Goal: Transaction & Acquisition: Purchase product/service

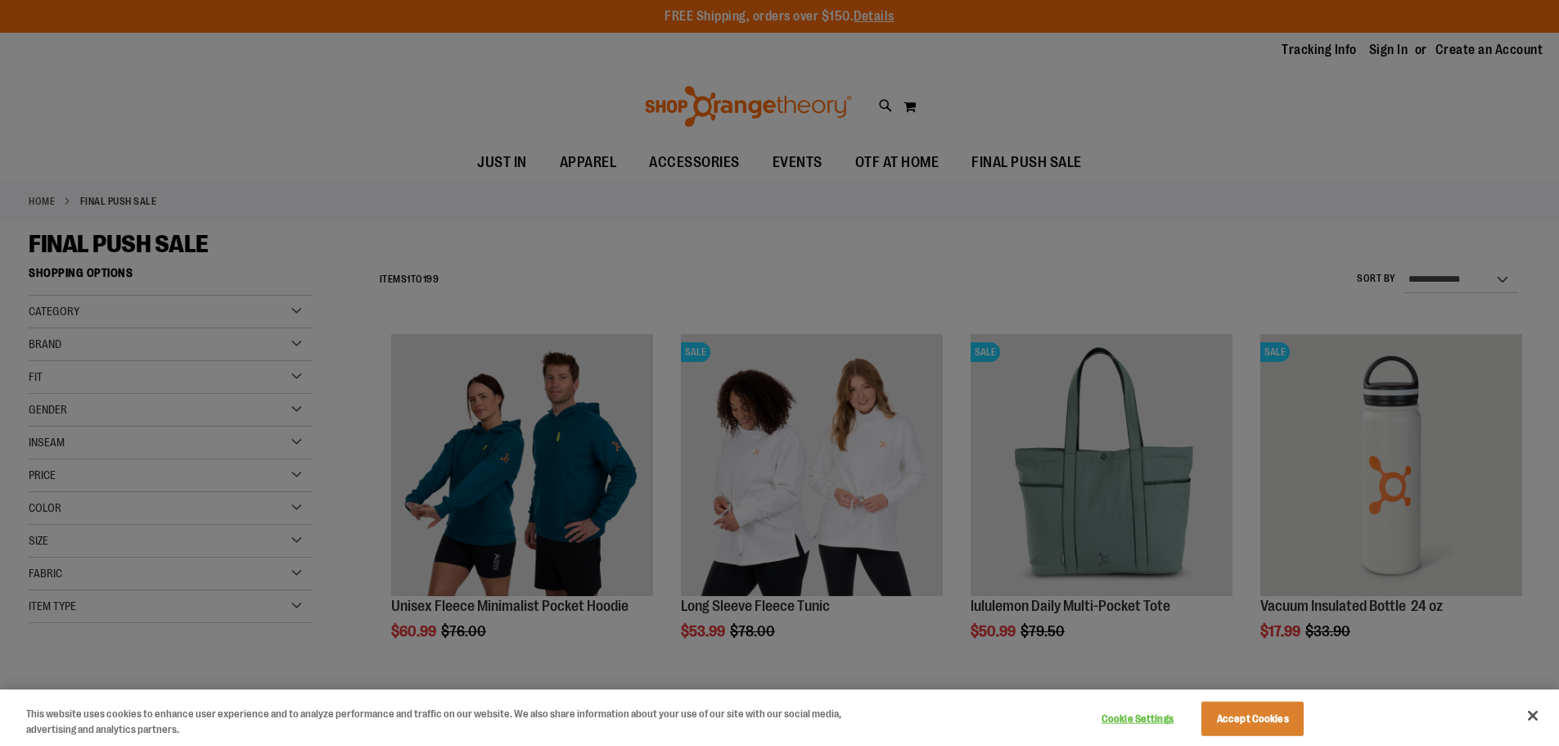
type input "**********"
click at [1134, 714] on button "Cookie Settings" at bounding box center [1137, 718] width 102 height 33
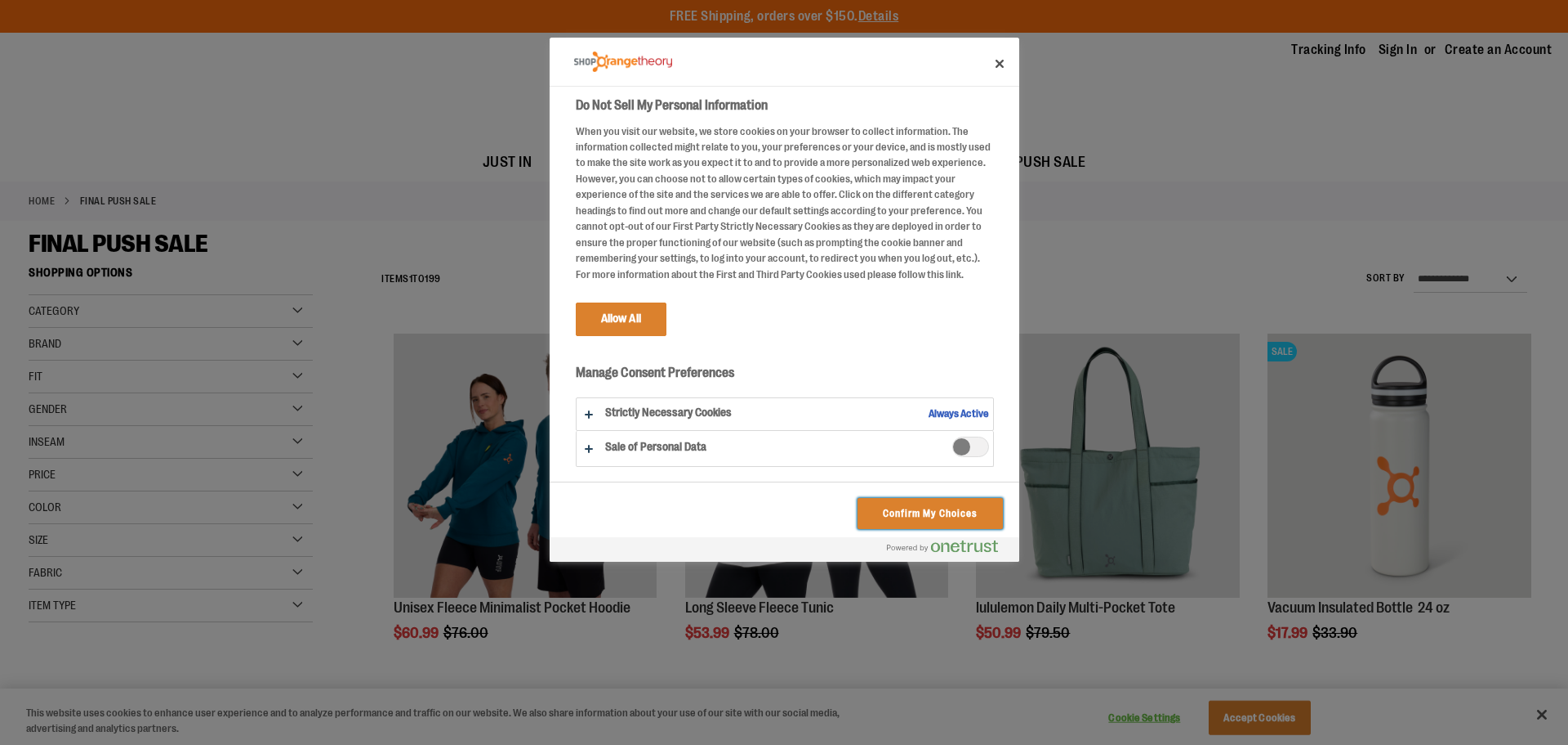
click at [954, 510] on button "Confirm My Choices" at bounding box center [929, 512] width 145 height 31
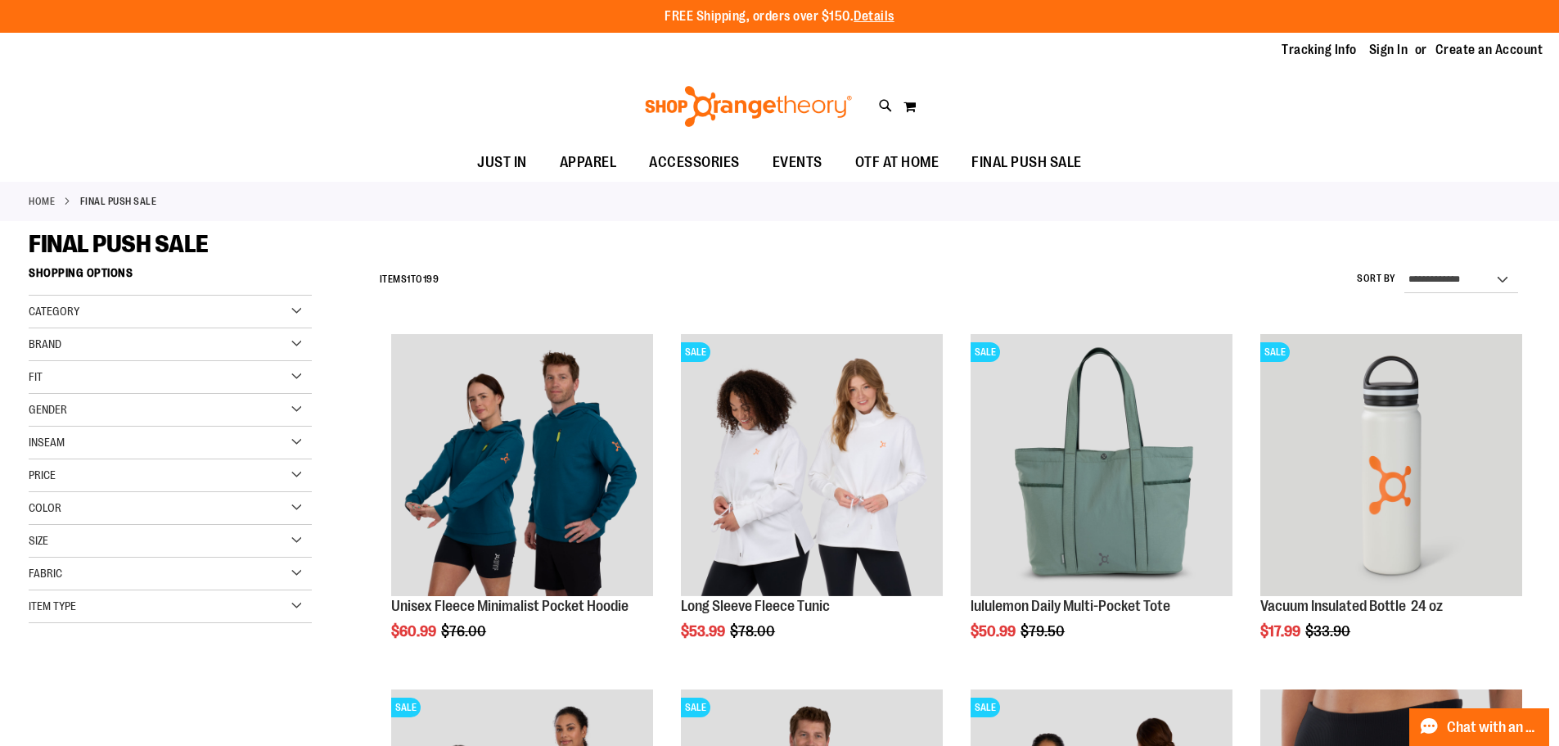
click at [297, 348] on div "Brand" at bounding box center [170, 344] width 283 height 33
click at [37, 417] on link "lululemon" at bounding box center [161, 411] width 272 height 17
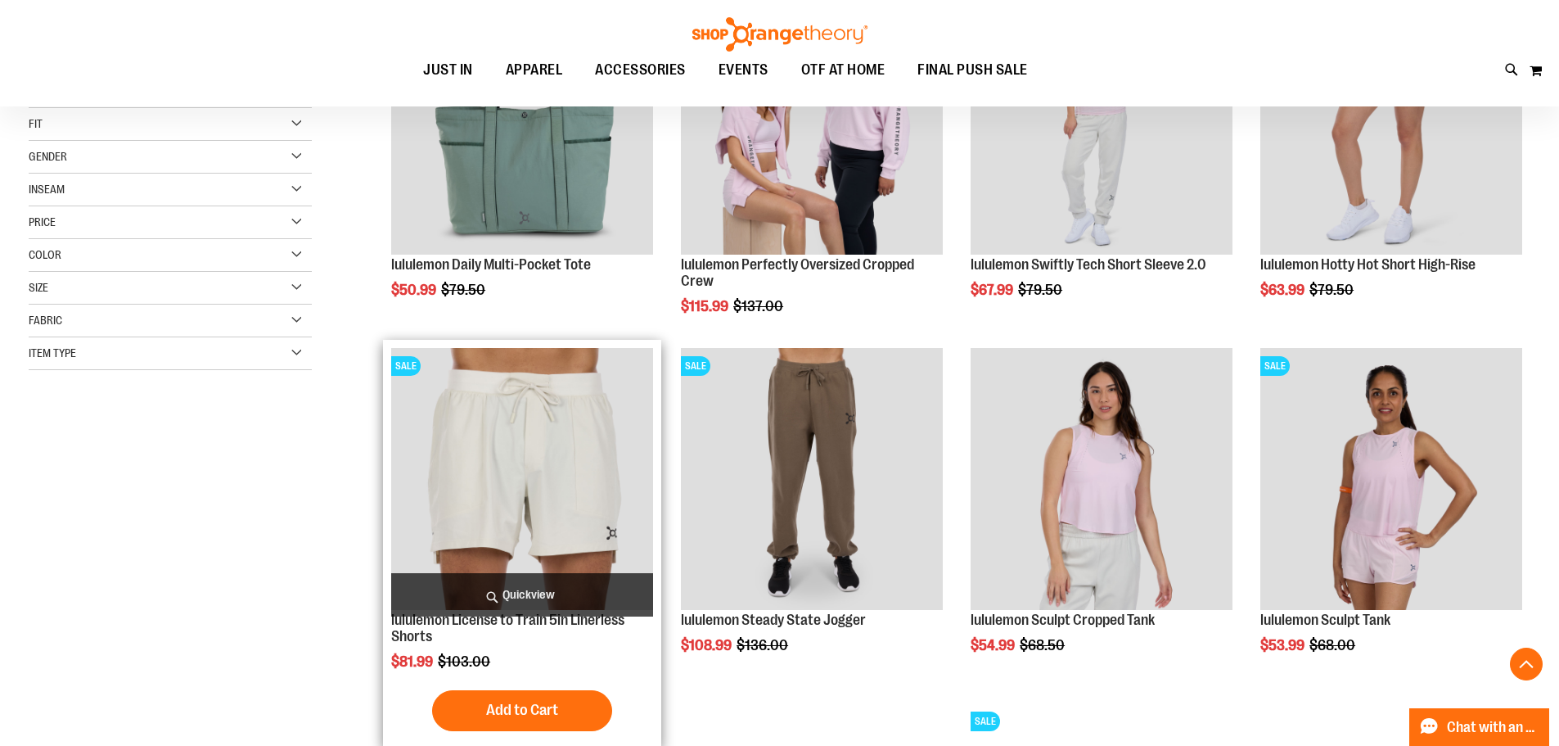
scroll to position [422, 0]
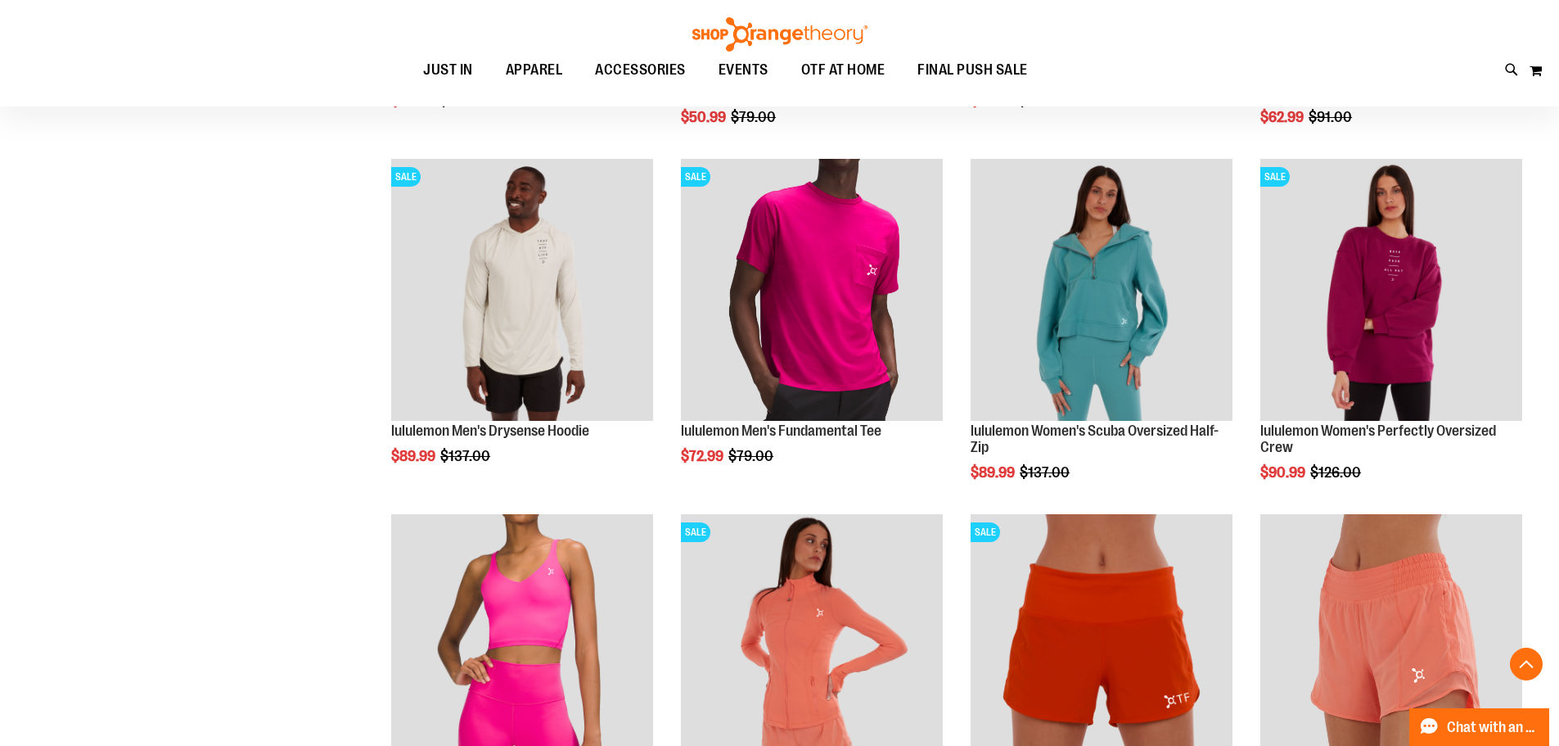
scroll to position [1241, 0]
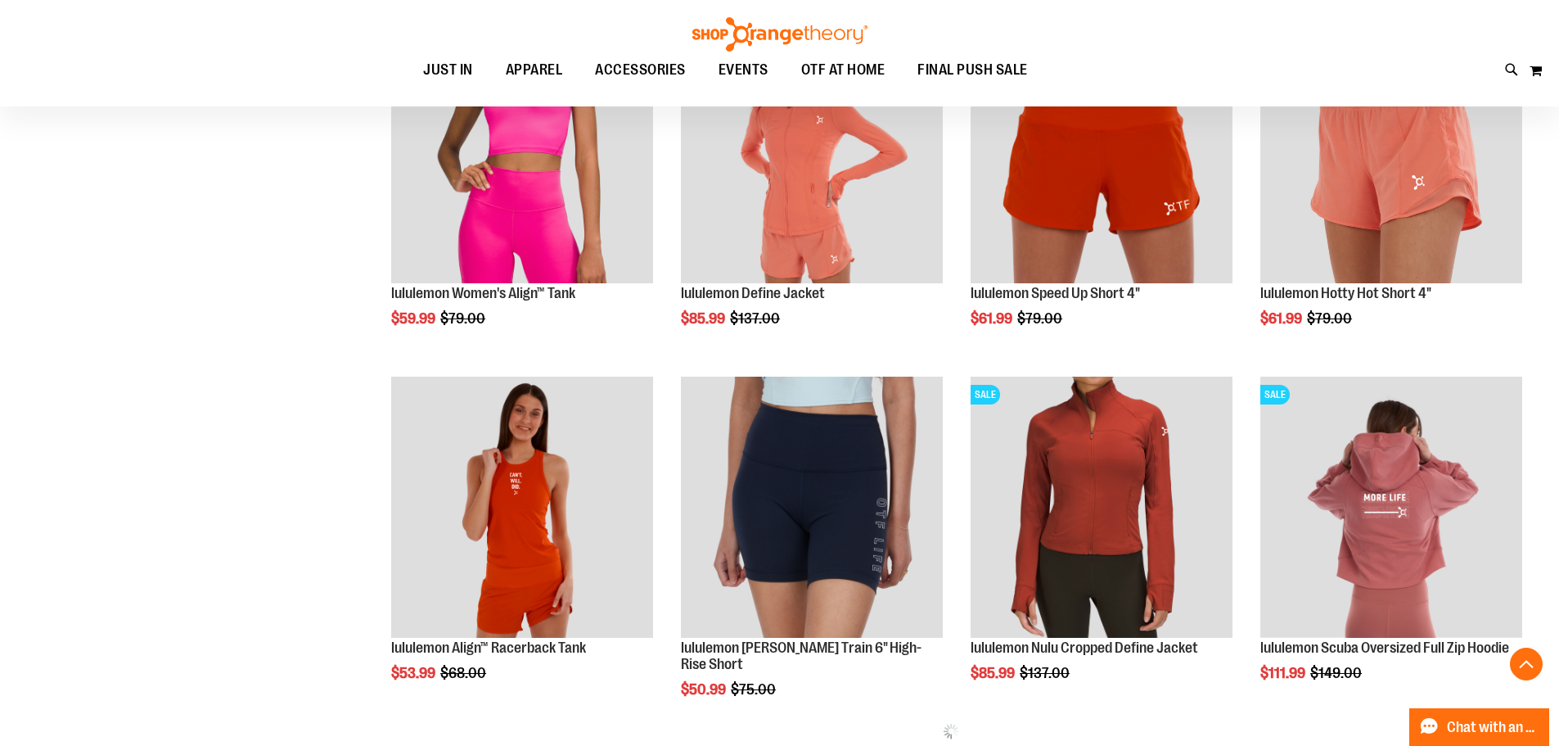
scroll to position [1814, 0]
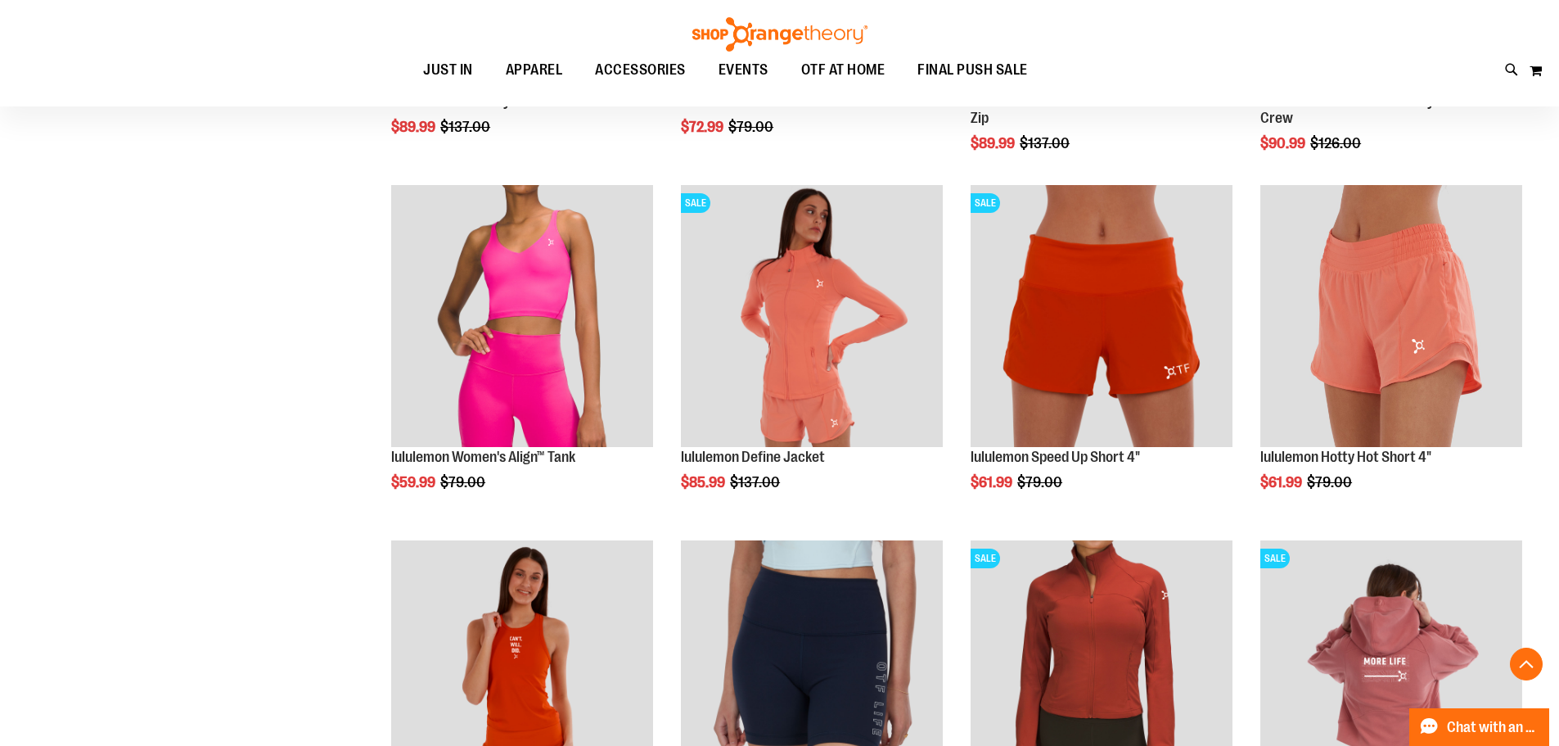
scroll to position [1650, 0]
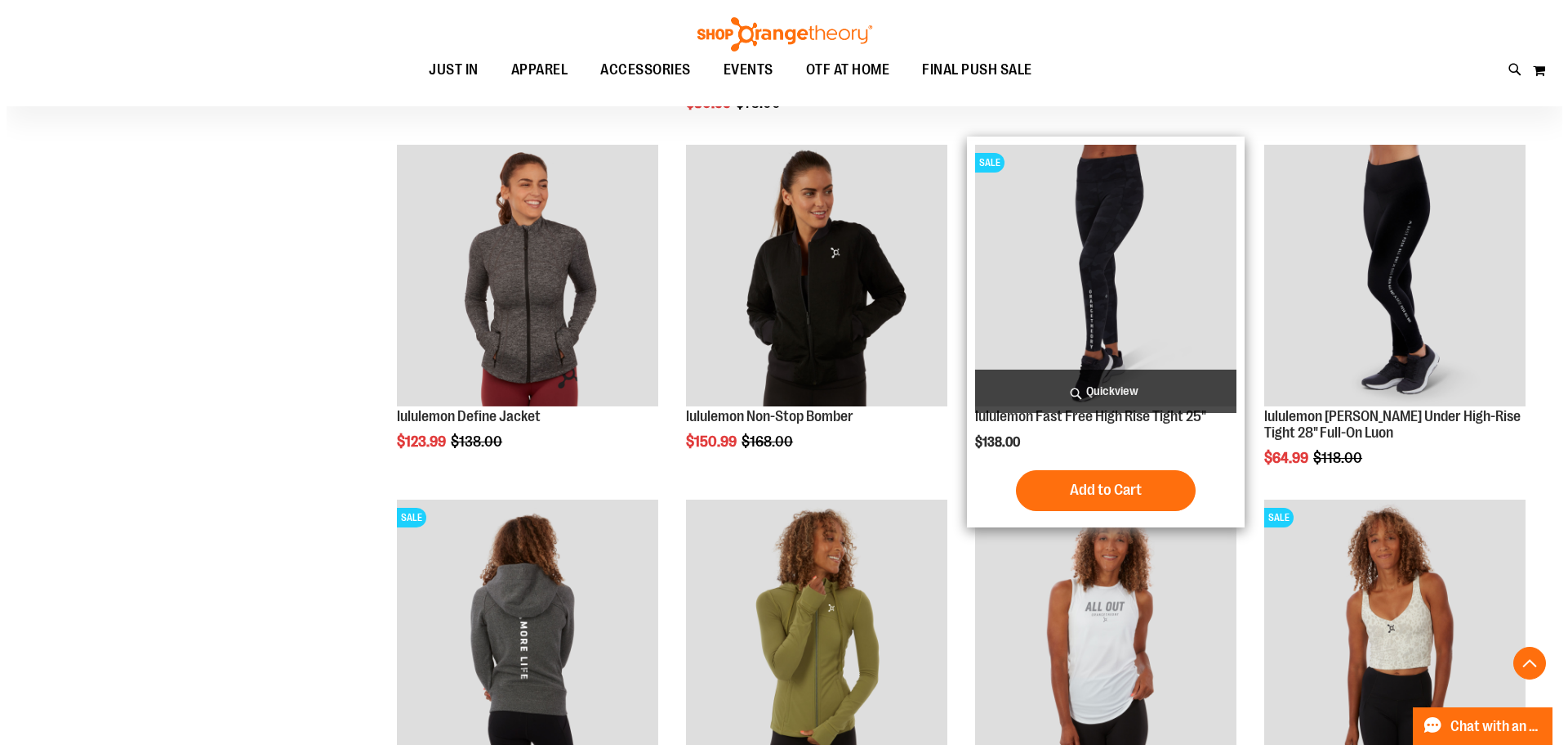
scroll to position [2302, 0]
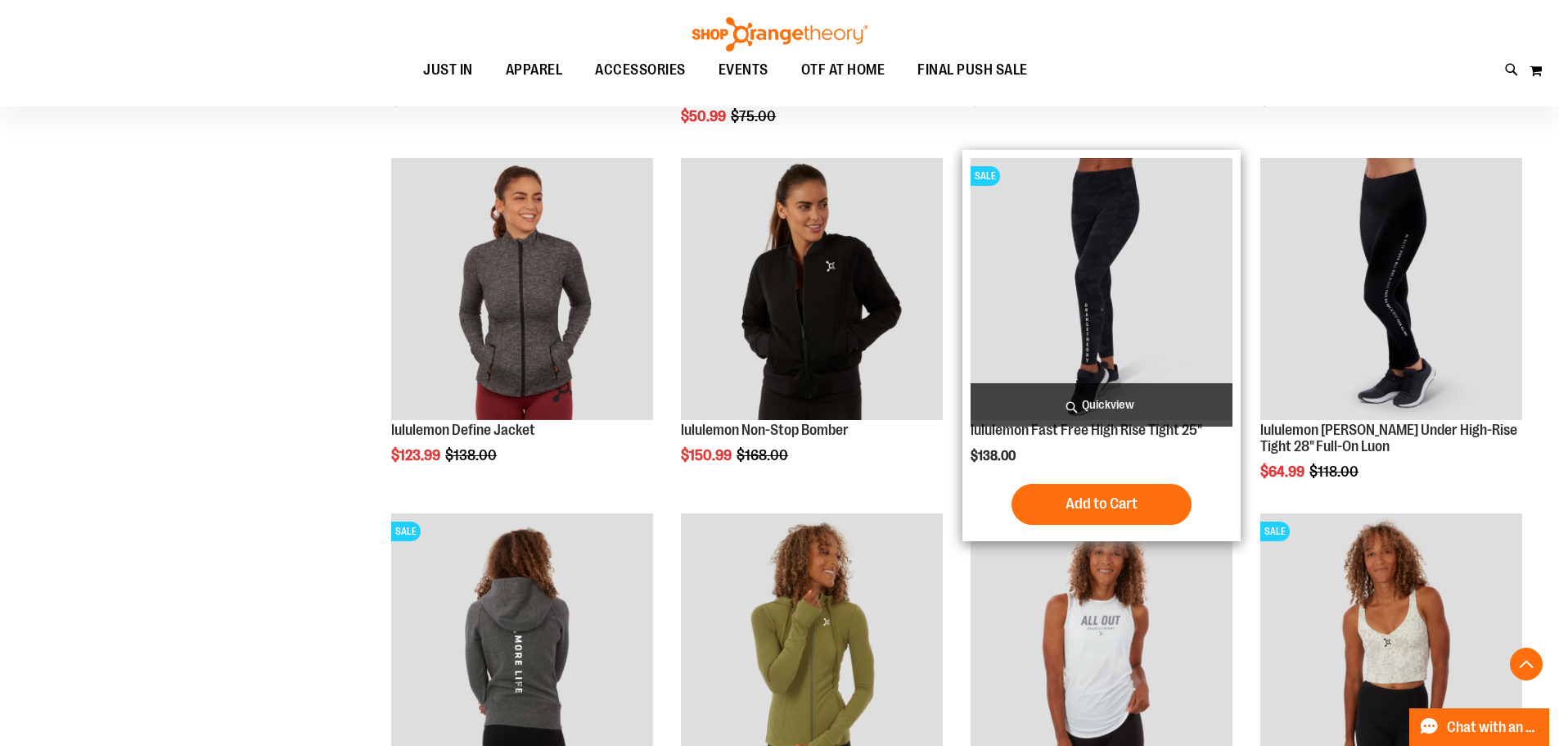
click at [1099, 399] on span "Quickview" at bounding box center [1102, 404] width 262 height 43
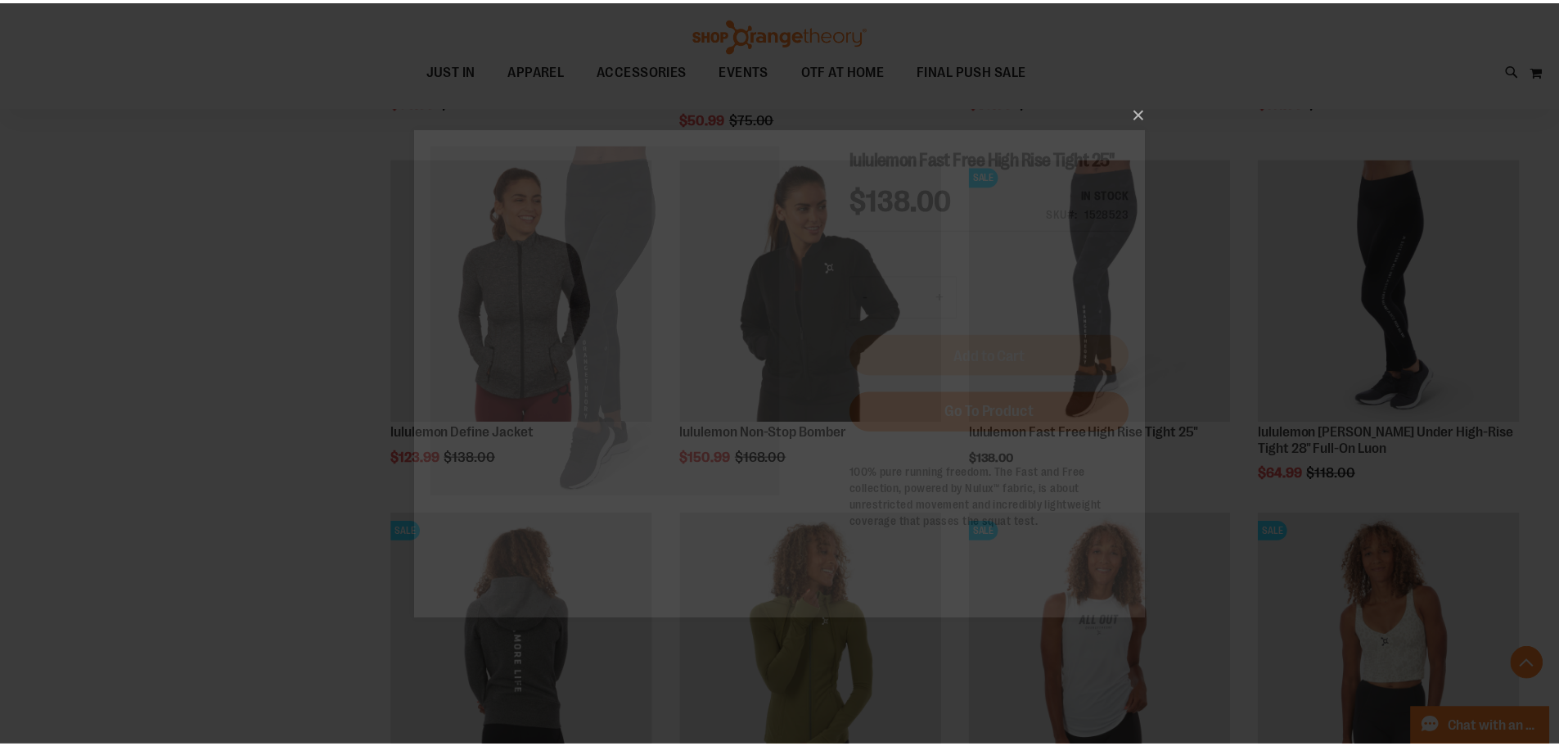
scroll to position [0, 0]
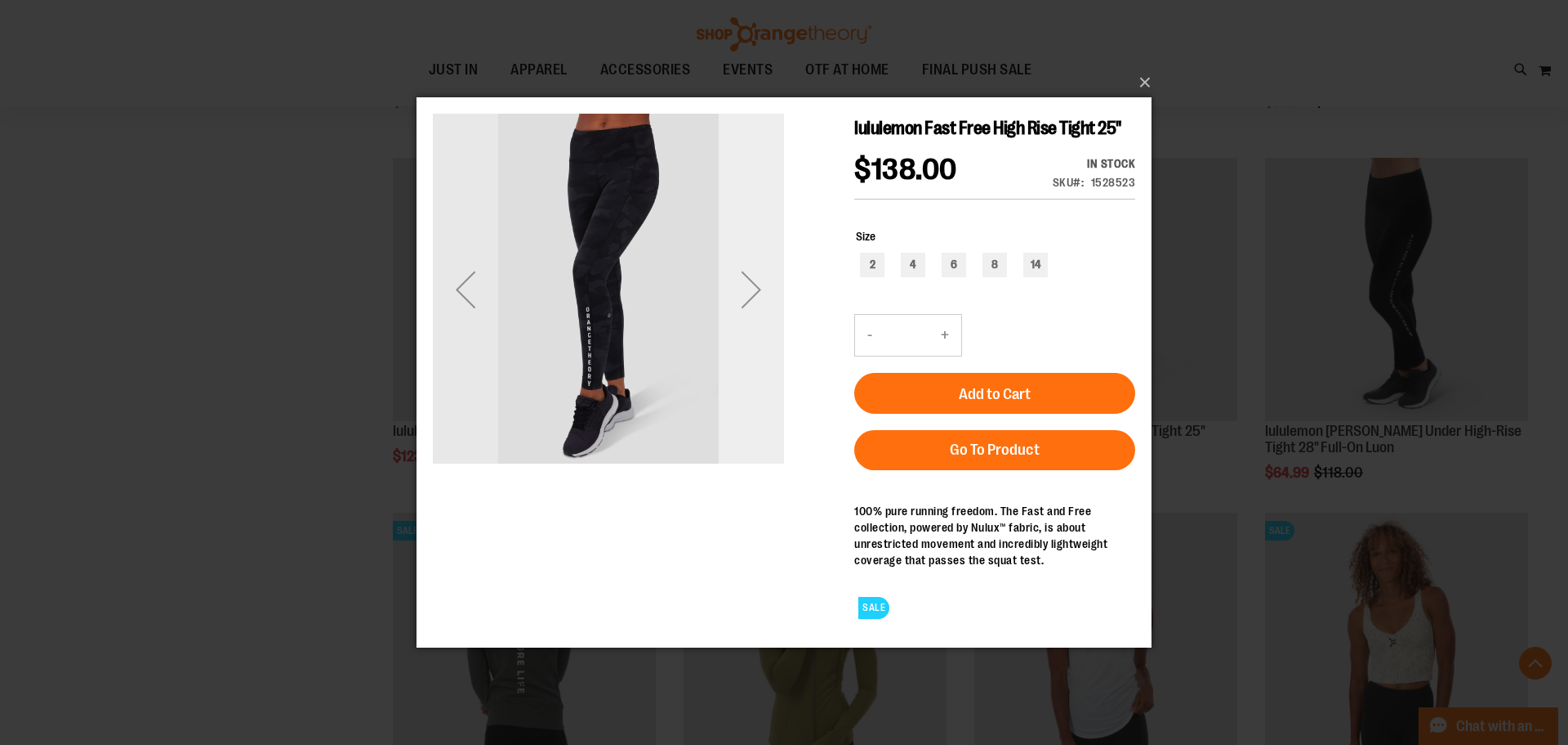
click at [744, 291] on div "Next" at bounding box center [751, 288] width 65 height 65
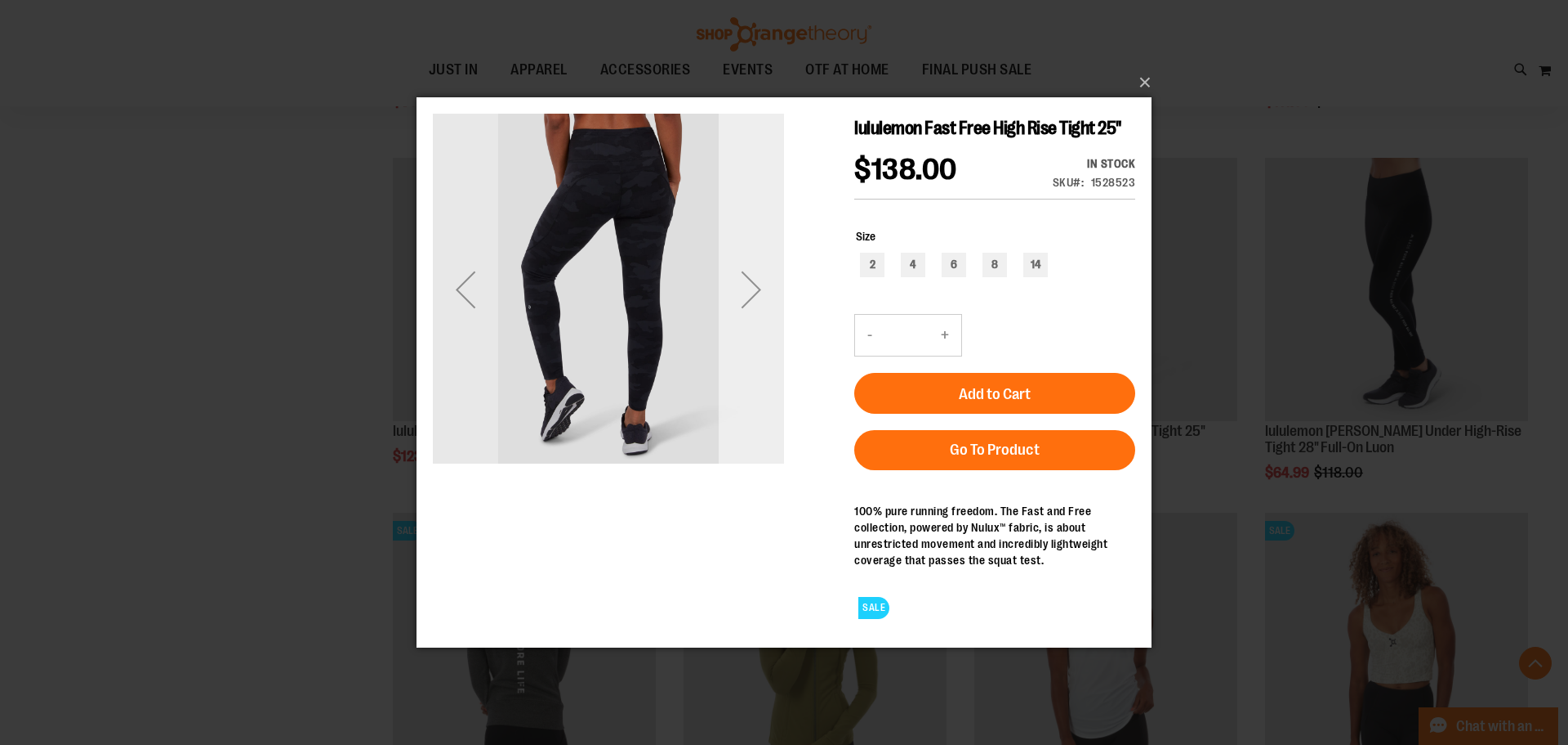
click at [745, 291] on div "Next" at bounding box center [751, 288] width 65 height 65
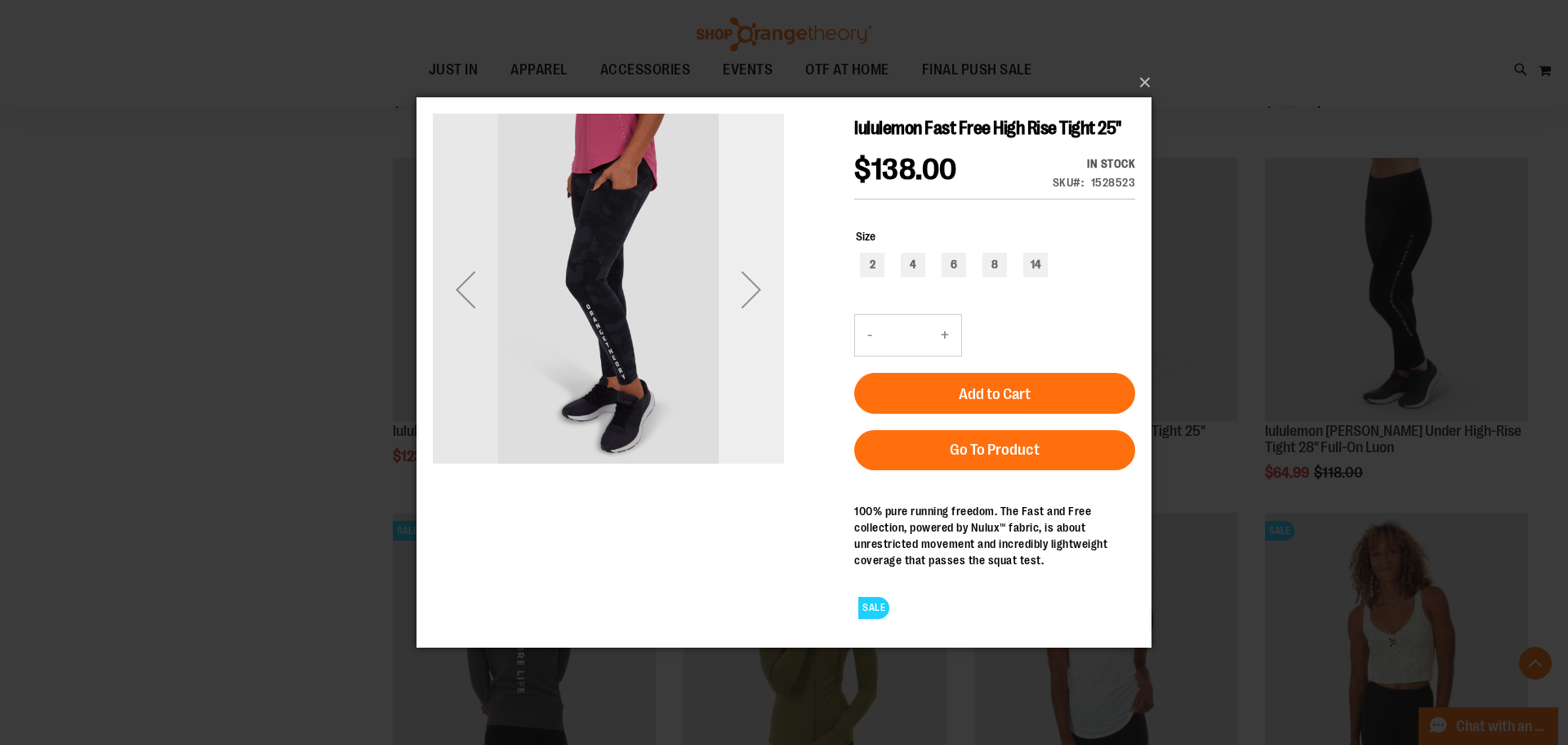
click at [745, 291] on div "Next" at bounding box center [751, 288] width 65 height 65
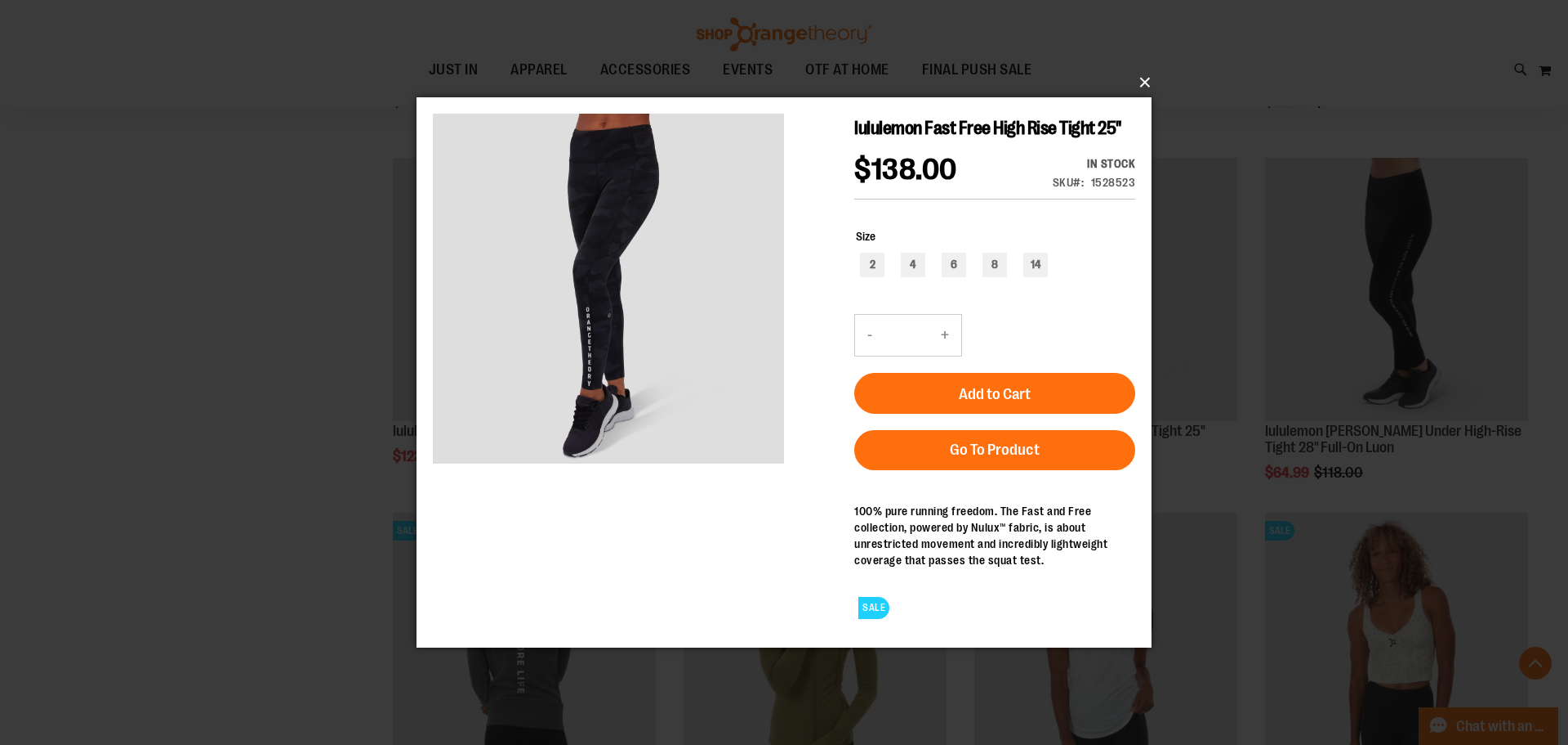
click at [1148, 81] on button "×" at bounding box center [788, 83] width 736 height 36
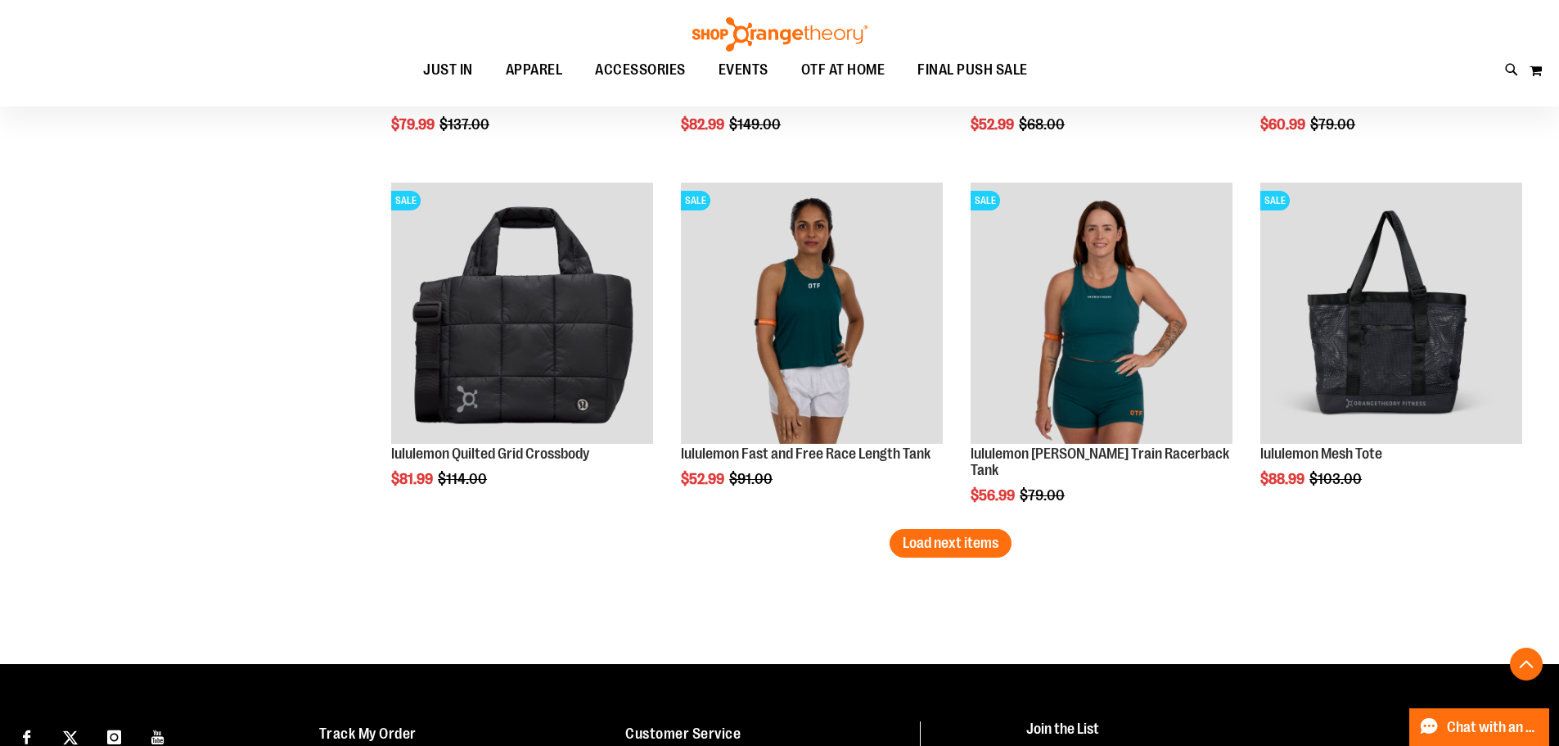
scroll to position [3041, 0]
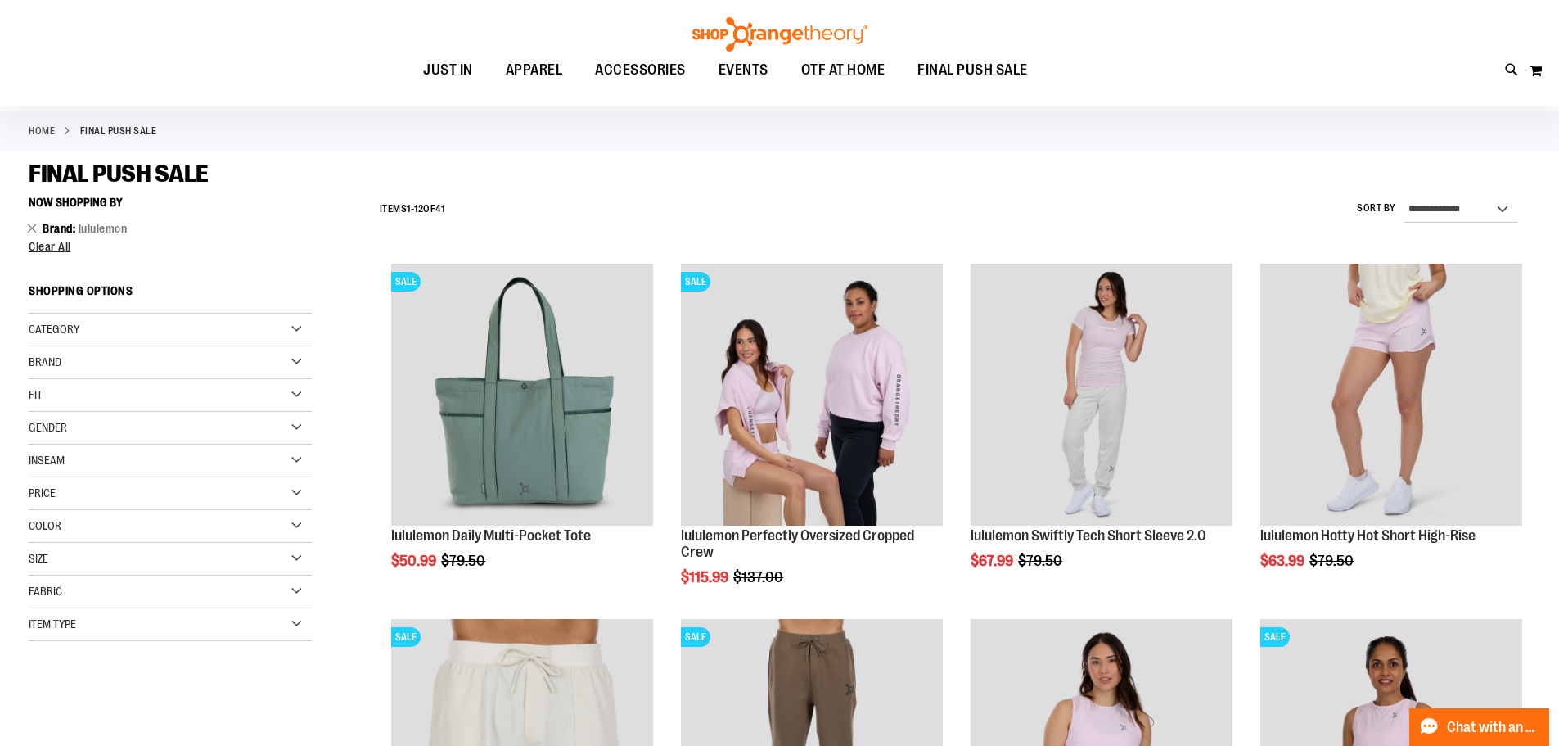
scroll to position [61, 0]
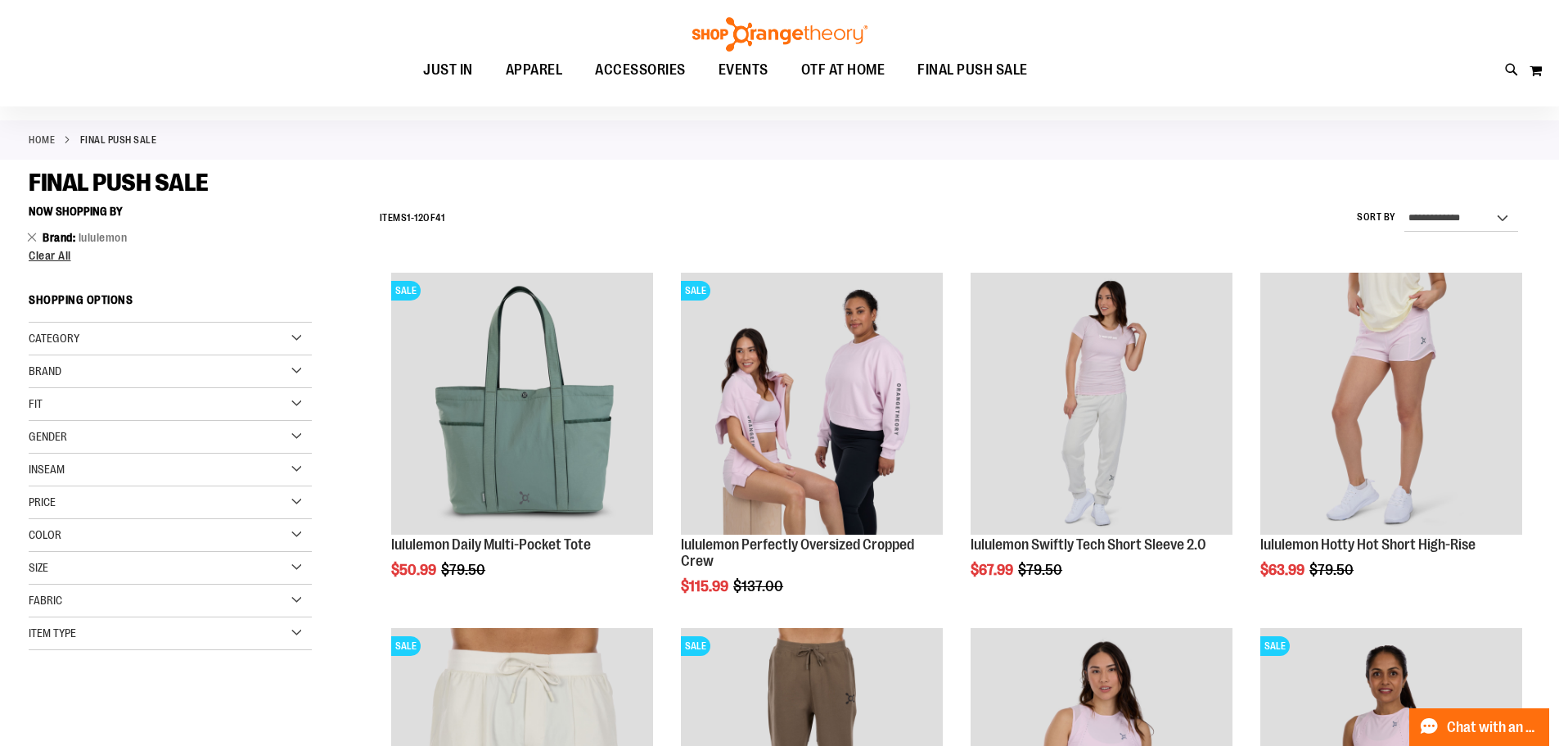
click at [126, 642] on div "Item Type" at bounding box center [170, 633] width 283 height 33
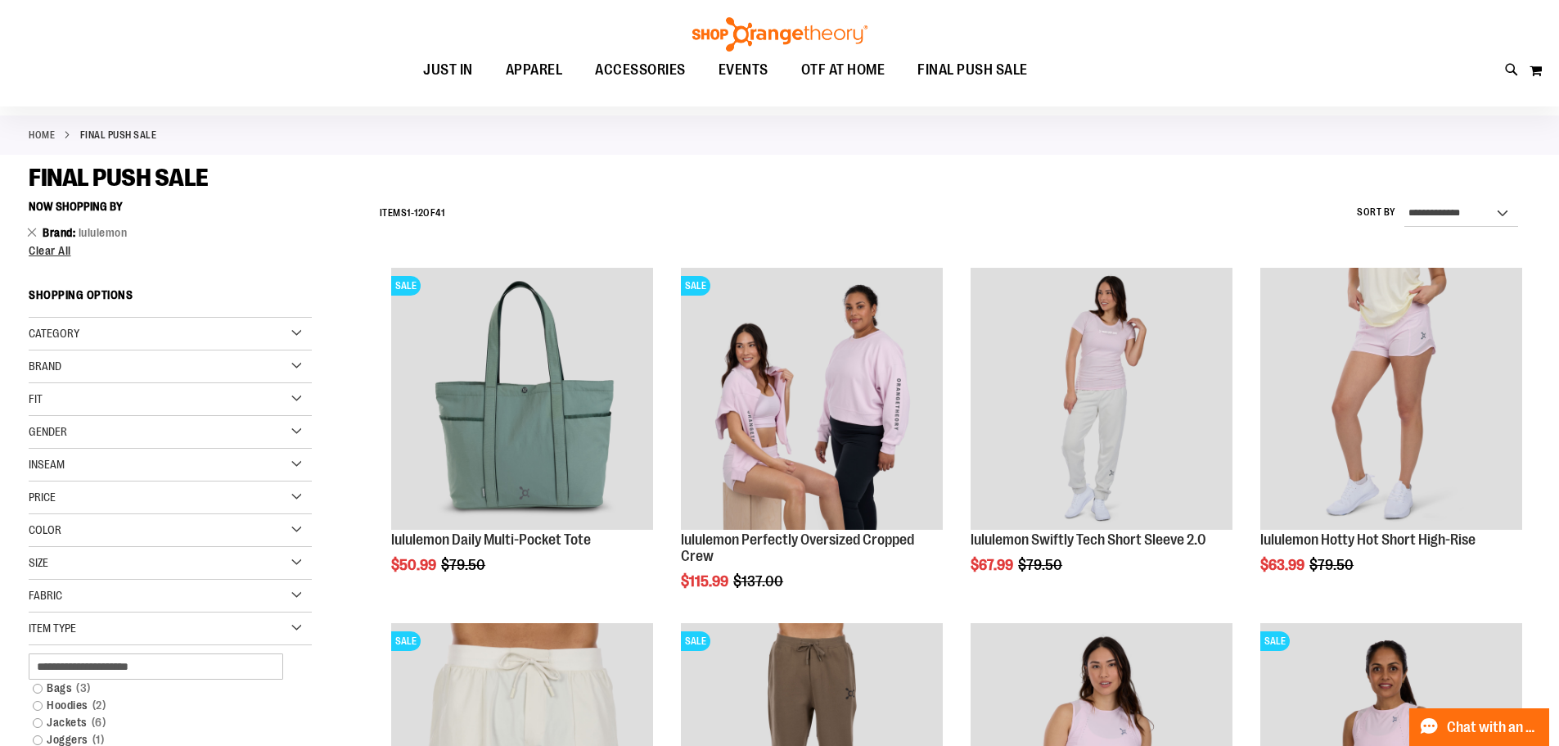
scroll to position [0, 0]
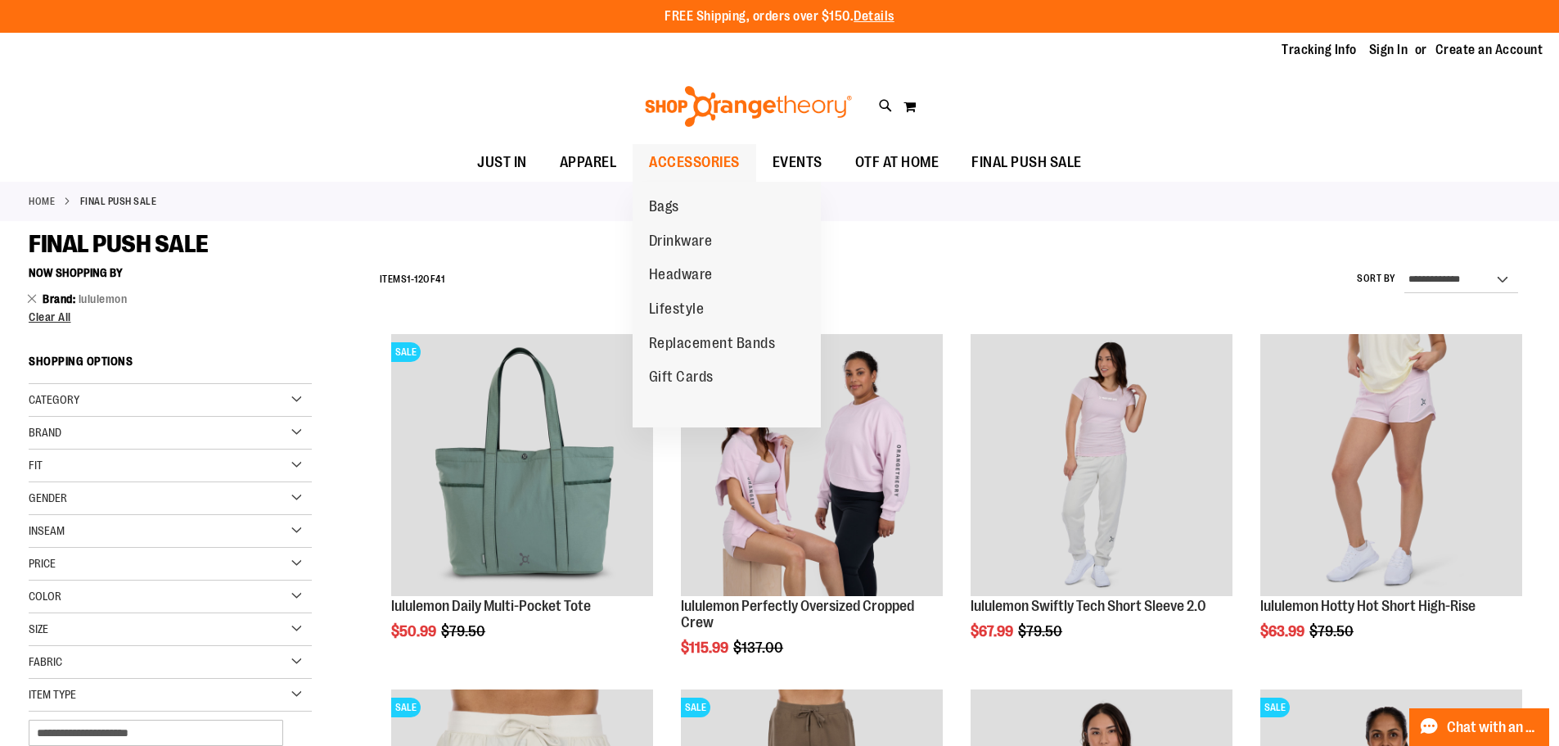
click at [701, 157] on span "ACCESSORIES" at bounding box center [694, 162] width 91 height 37
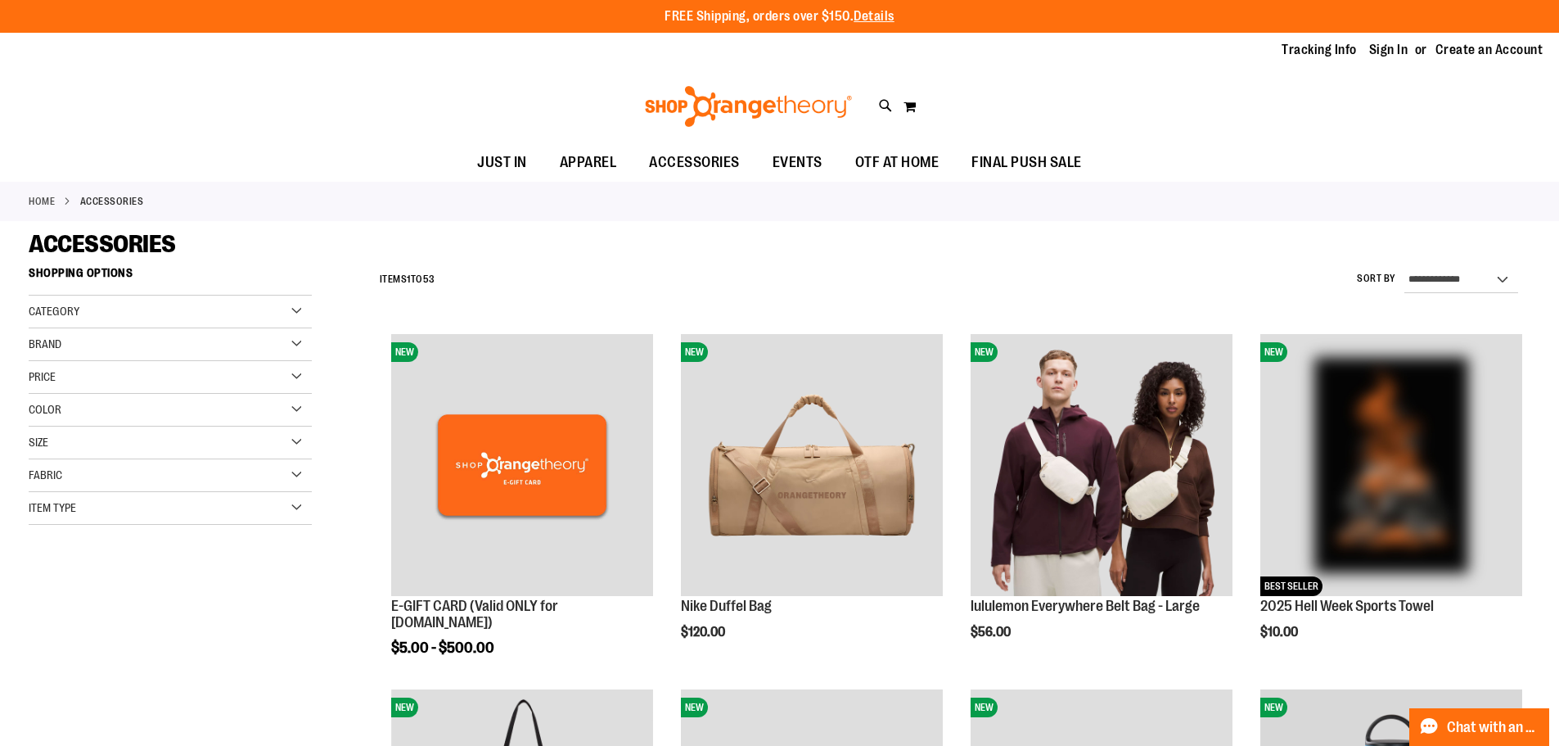
type input "**********"
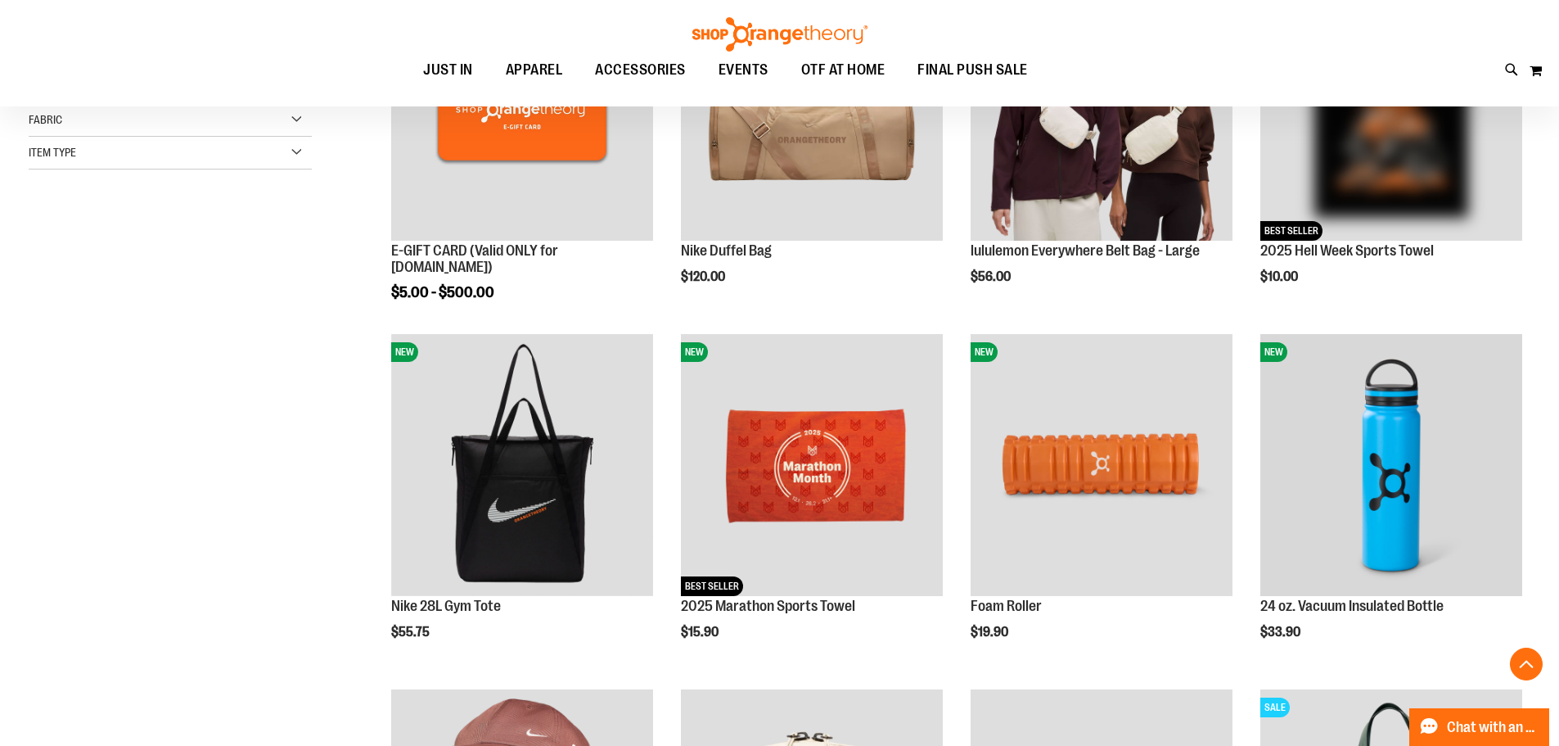
scroll to position [365, 0]
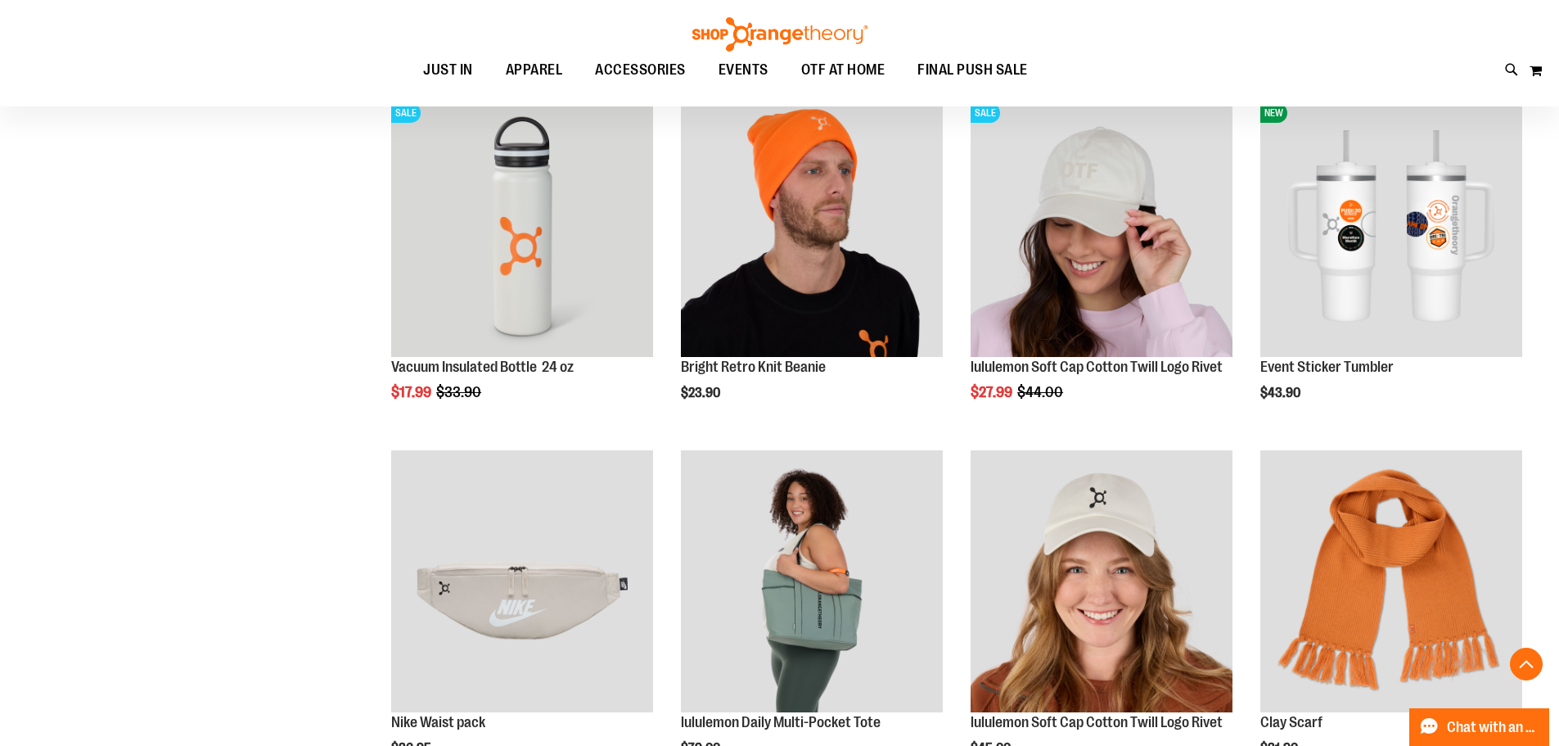
scroll to position [1342, 0]
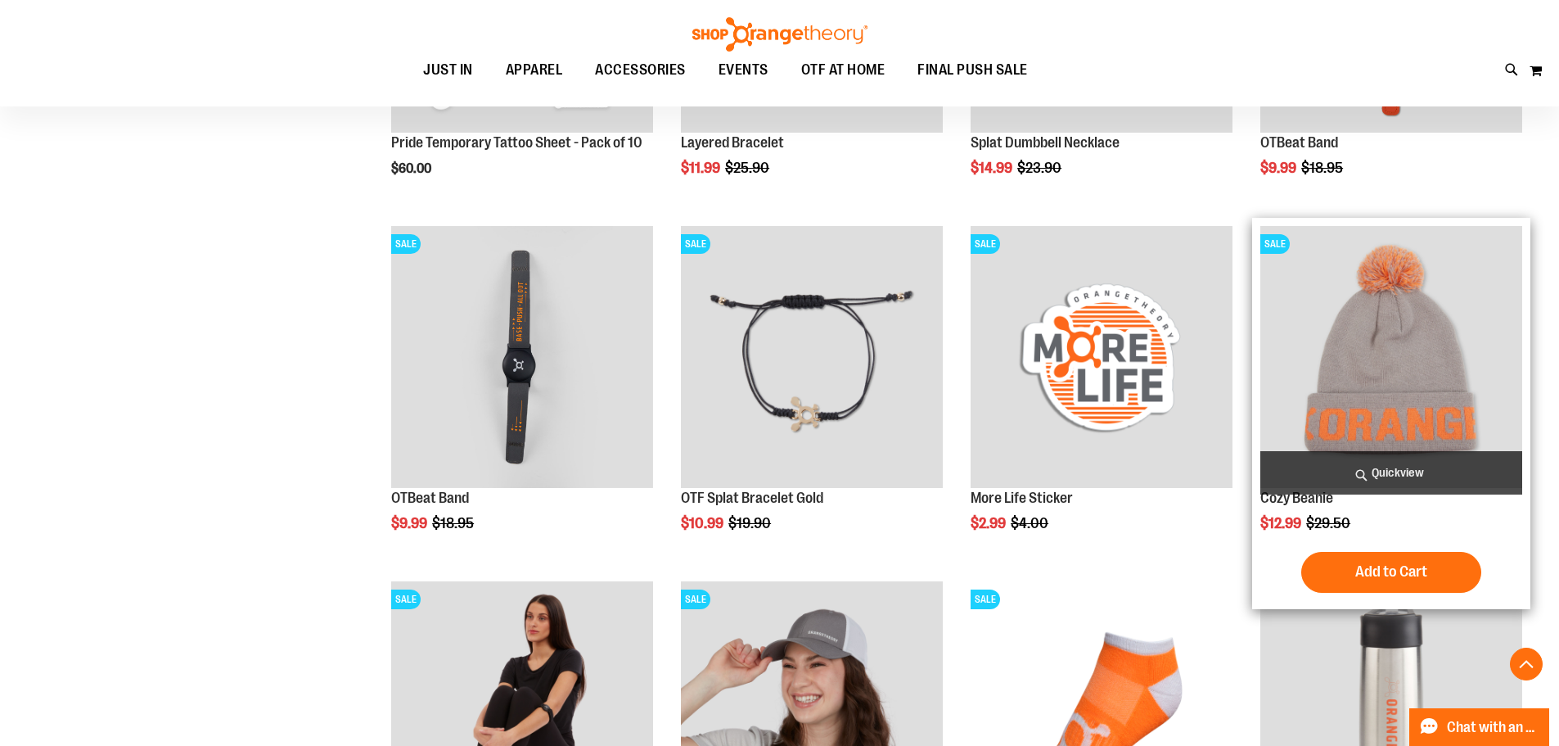
scroll to position [2578, 0]
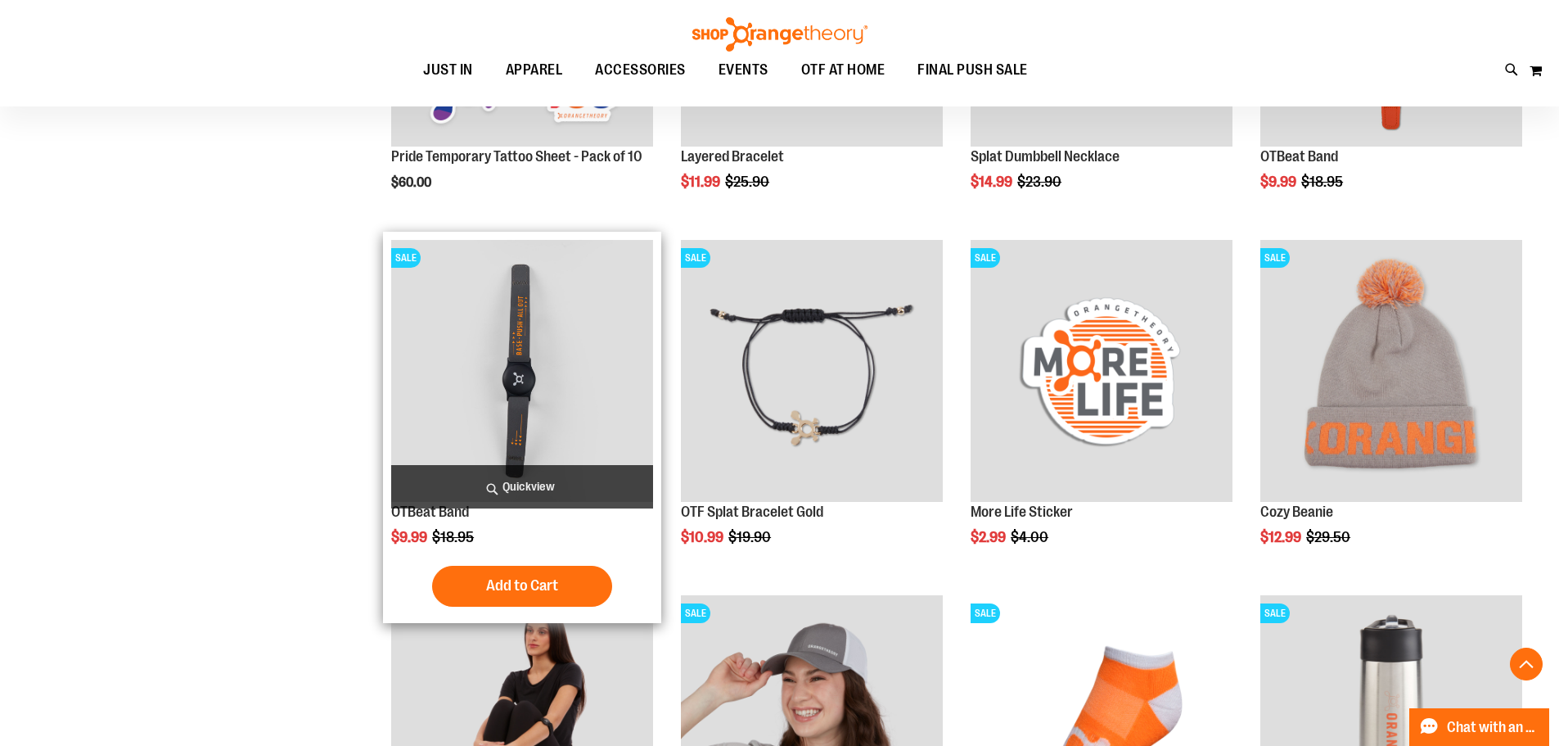
click at [559, 355] on img "product" at bounding box center [522, 371] width 262 height 262
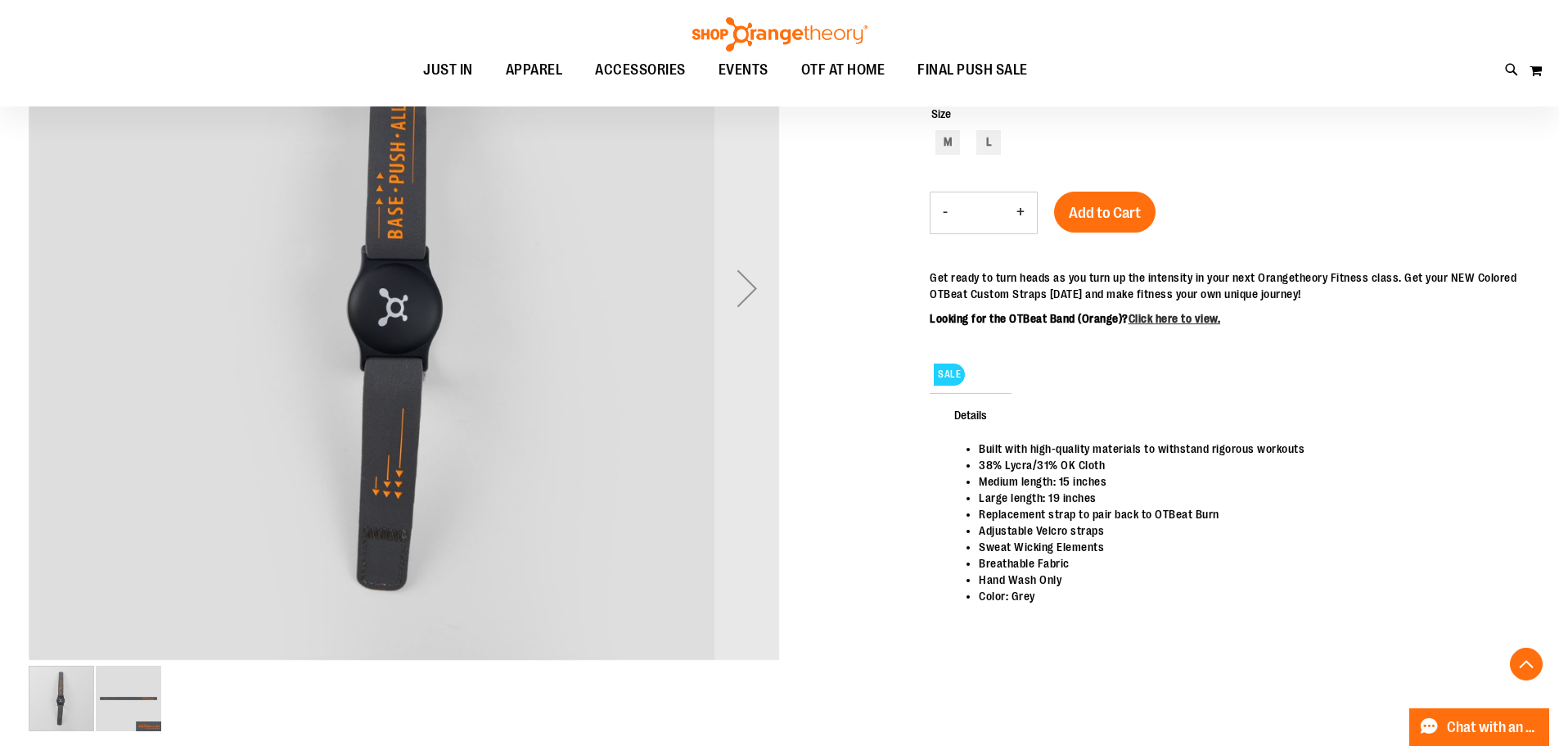
scroll to position [327, 0]
type input "**********"
click at [155, 700] on img "image 2 of 2" at bounding box center [128, 696] width 65 height 65
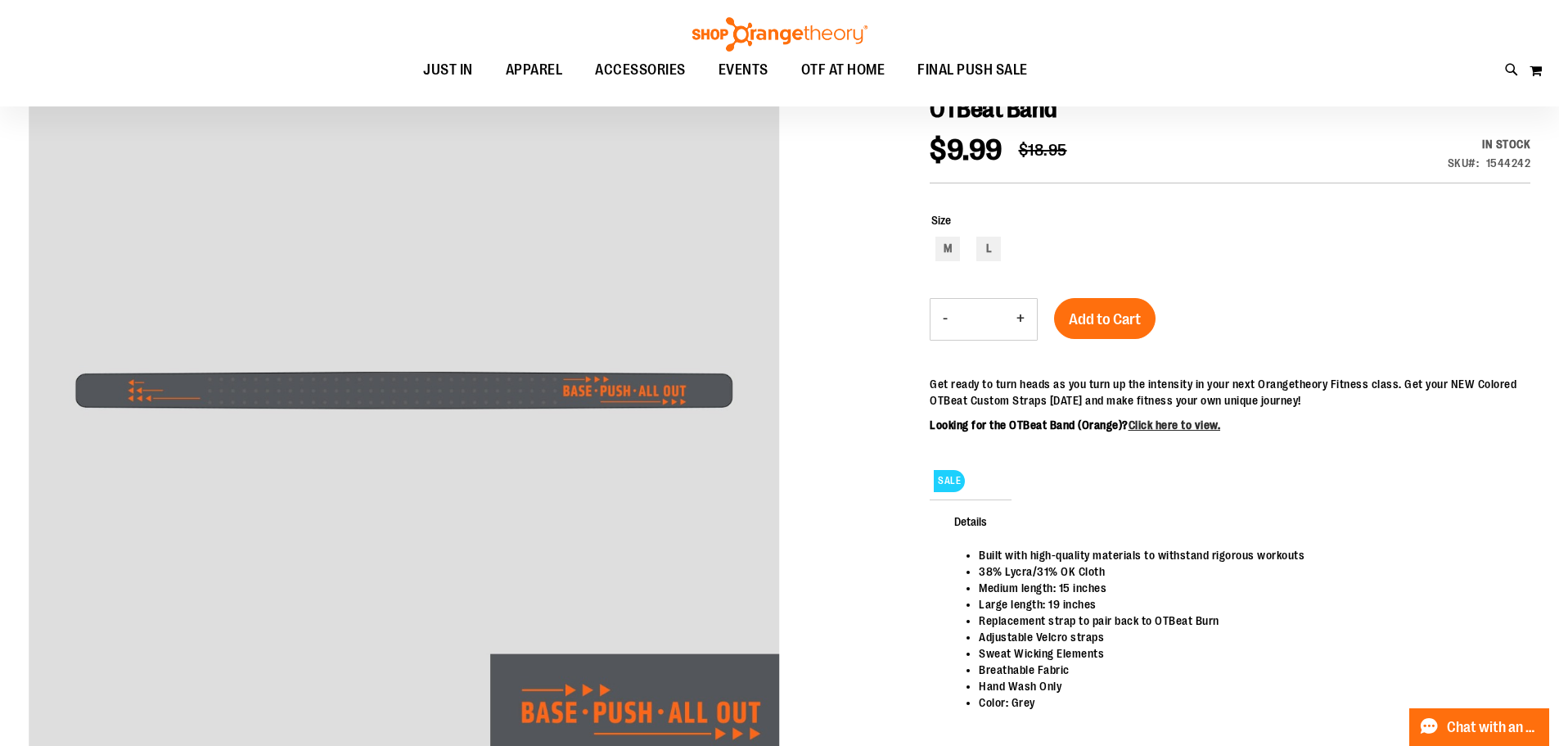
scroll to position [163, 0]
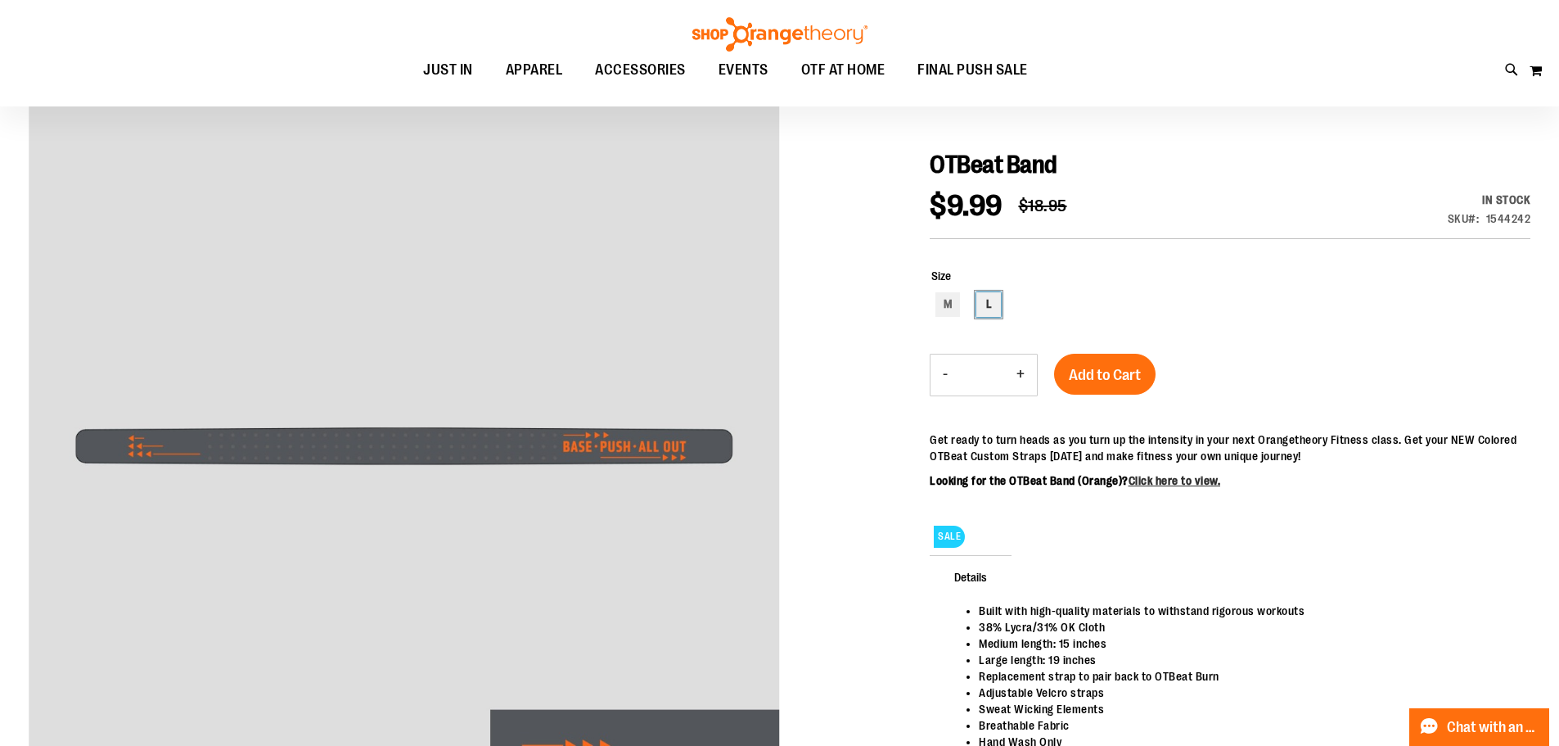
click at [990, 303] on div "L" at bounding box center [988, 304] width 25 height 25
type input "***"
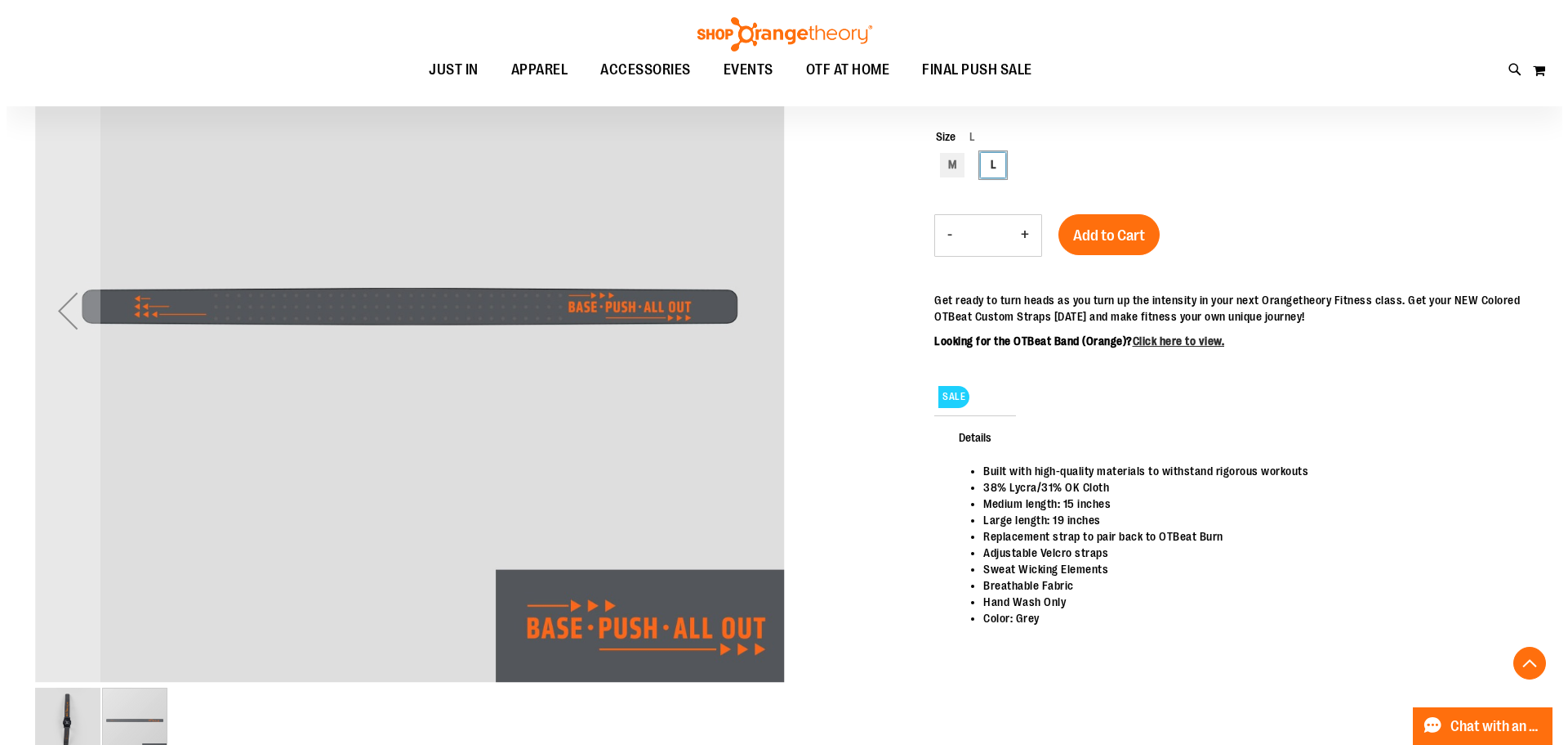
scroll to position [327, 0]
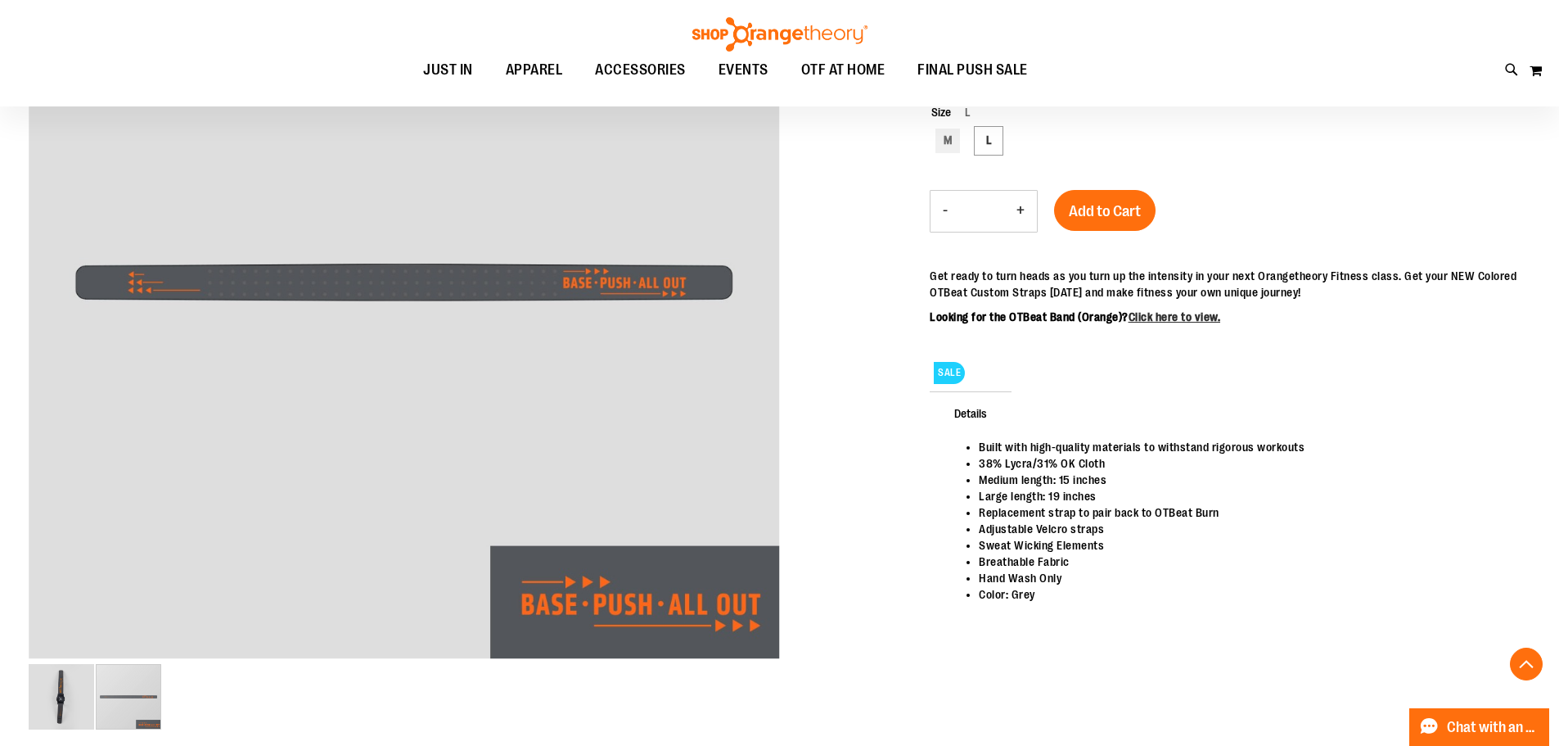
click at [1023, 211] on button "+" at bounding box center [1020, 211] width 33 height 41
type input "*"
click at [1073, 208] on span "Add to Cart" at bounding box center [1105, 211] width 72 height 18
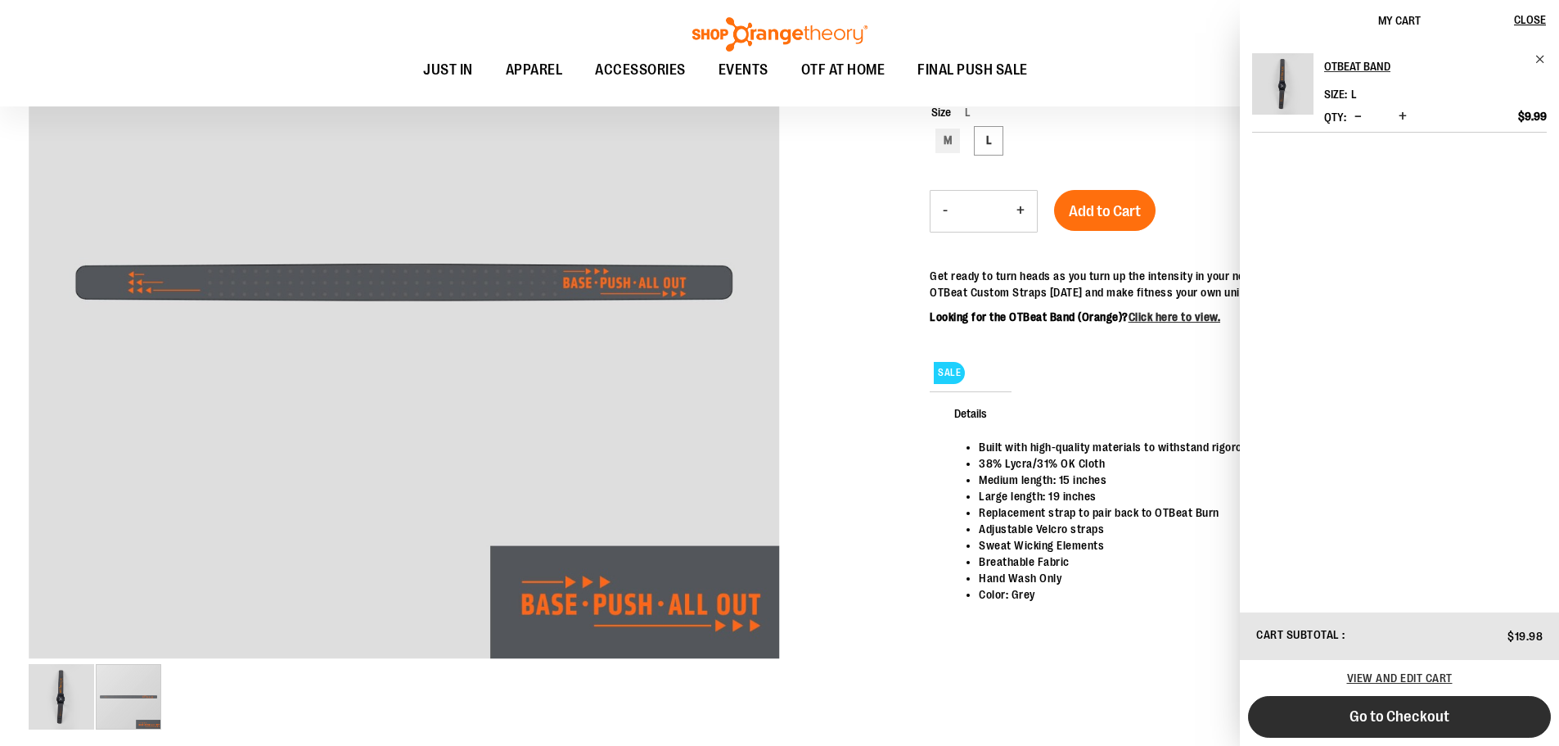
click at [1460, 704] on button "Go to Checkout" at bounding box center [1399, 717] width 303 height 42
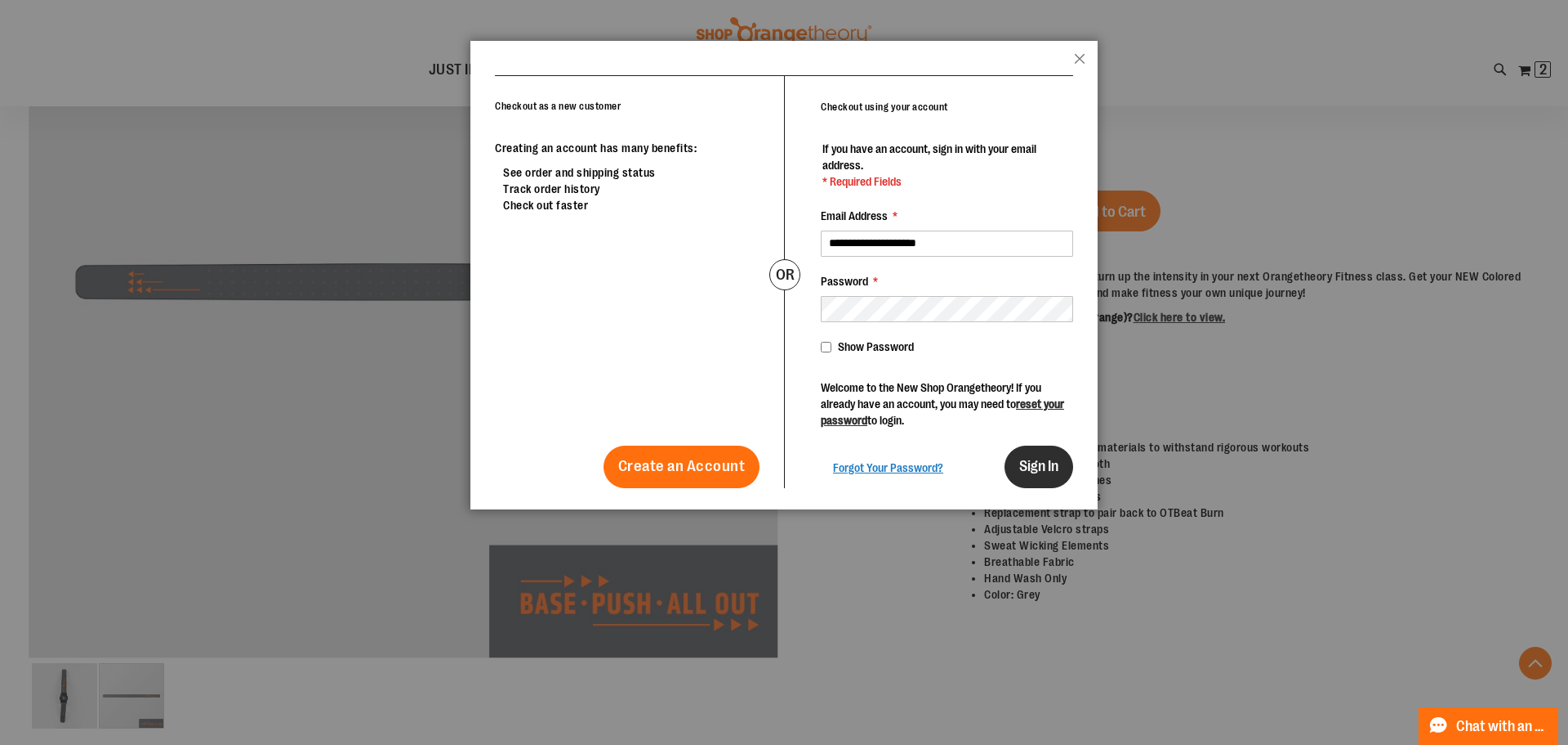
click at [1069, 463] on button "Sign In" at bounding box center [1039, 466] width 69 height 43
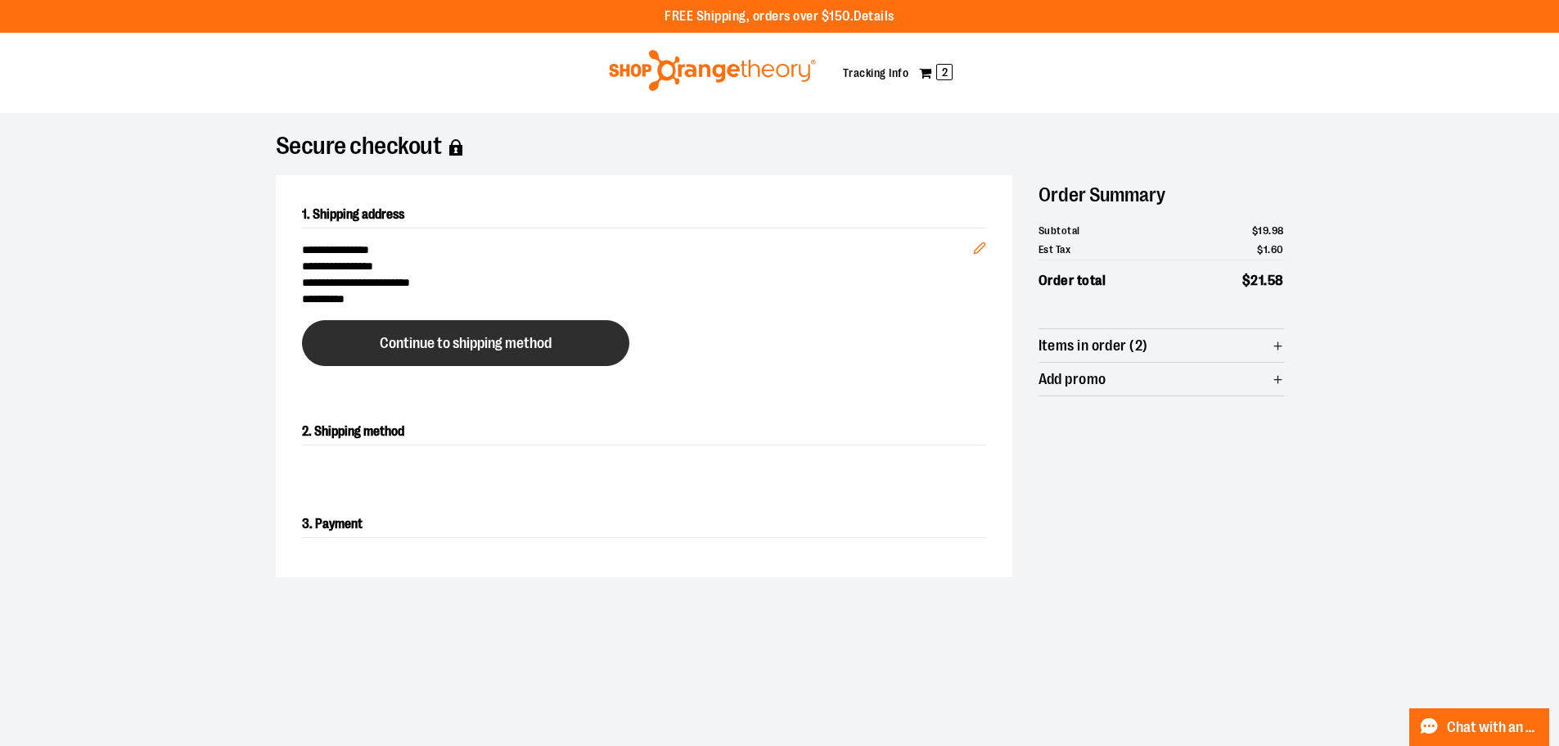
click at [484, 345] on span "Continue to shipping method" at bounding box center [466, 344] width 172 height 16
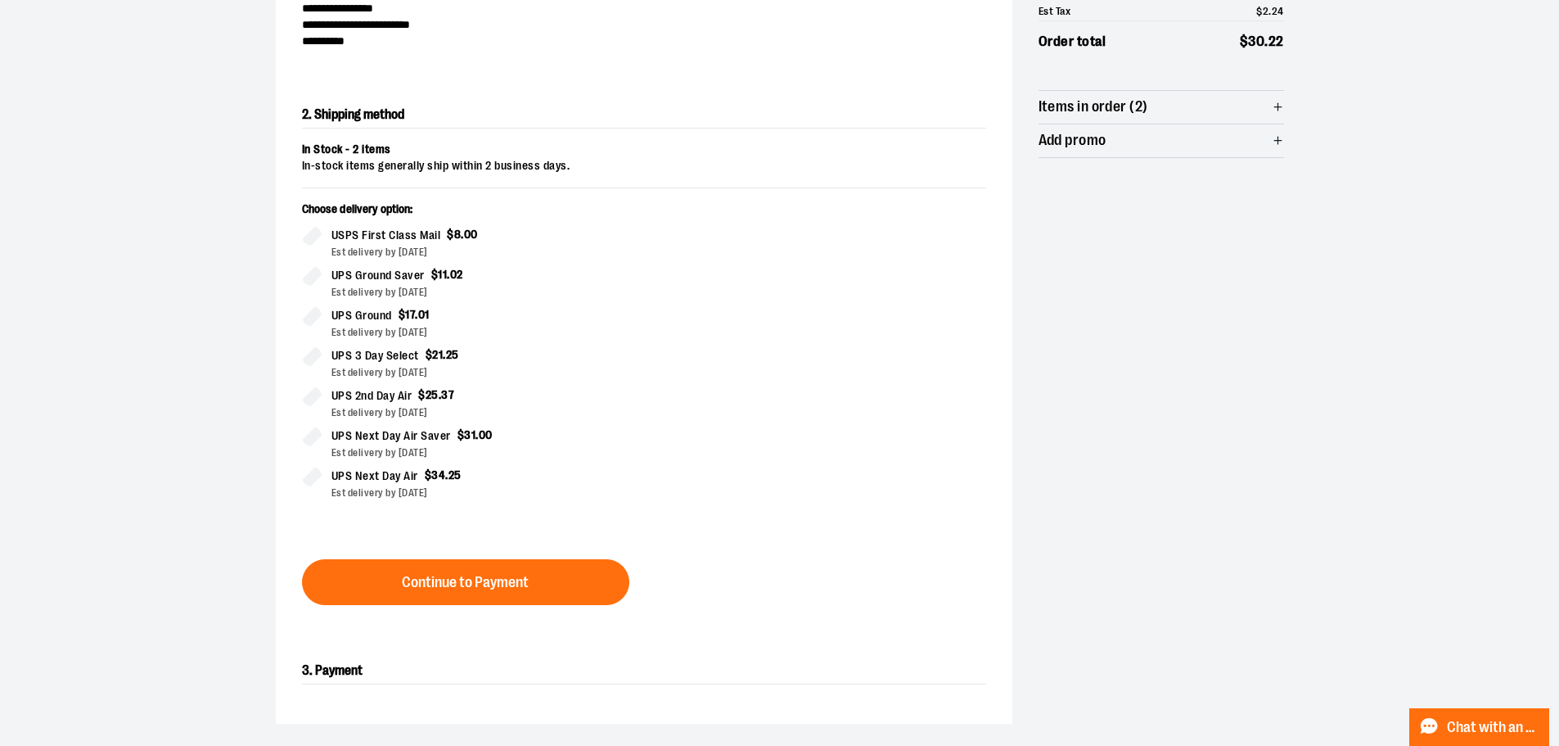
scroll to position [263, 0]
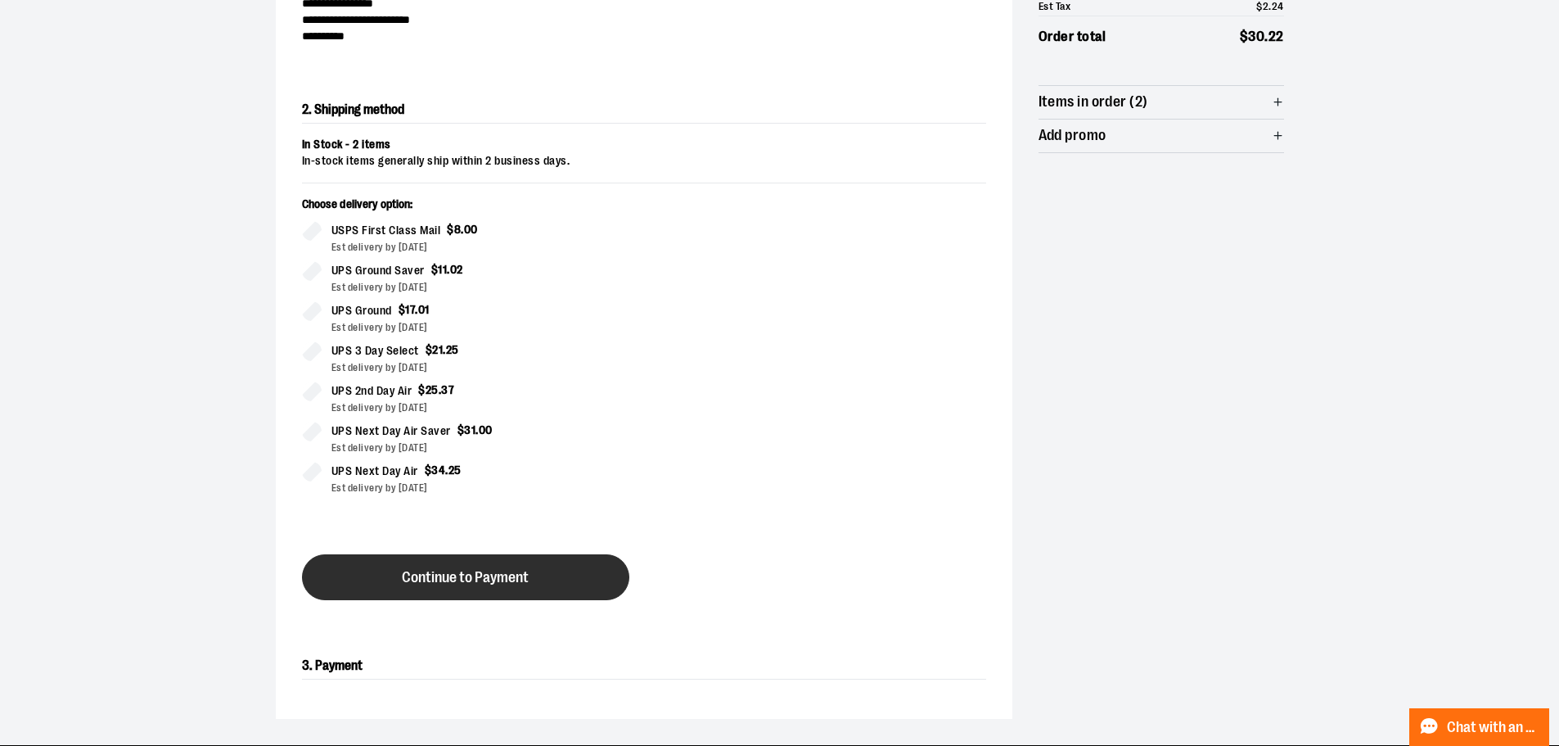
click at [460, 572] on span "Continue to Payment" at bounding box center [465, 578] width 127 height 16
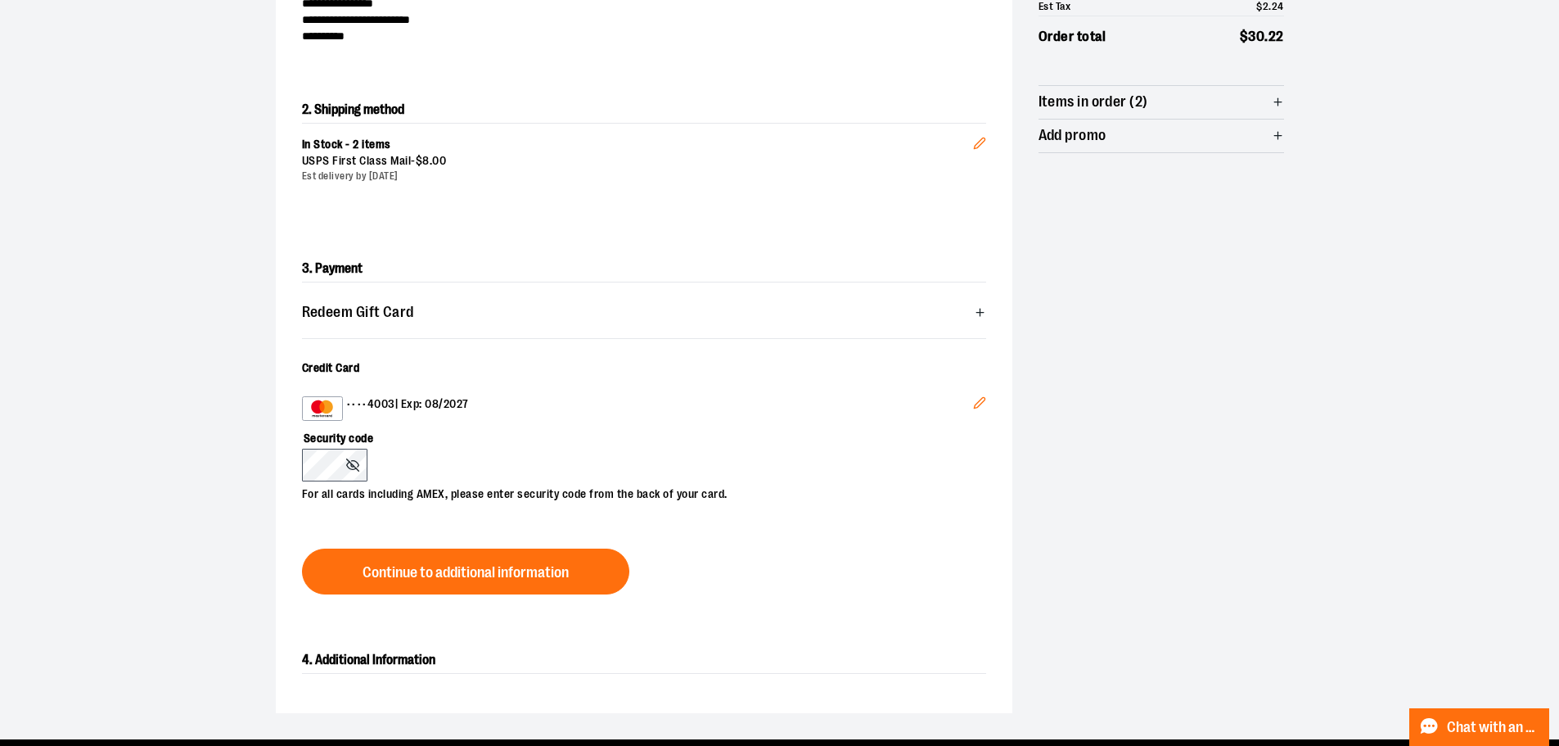
click at [979, 401] on icon "Edit" at bounding box center [979, 402] width 13 height 13
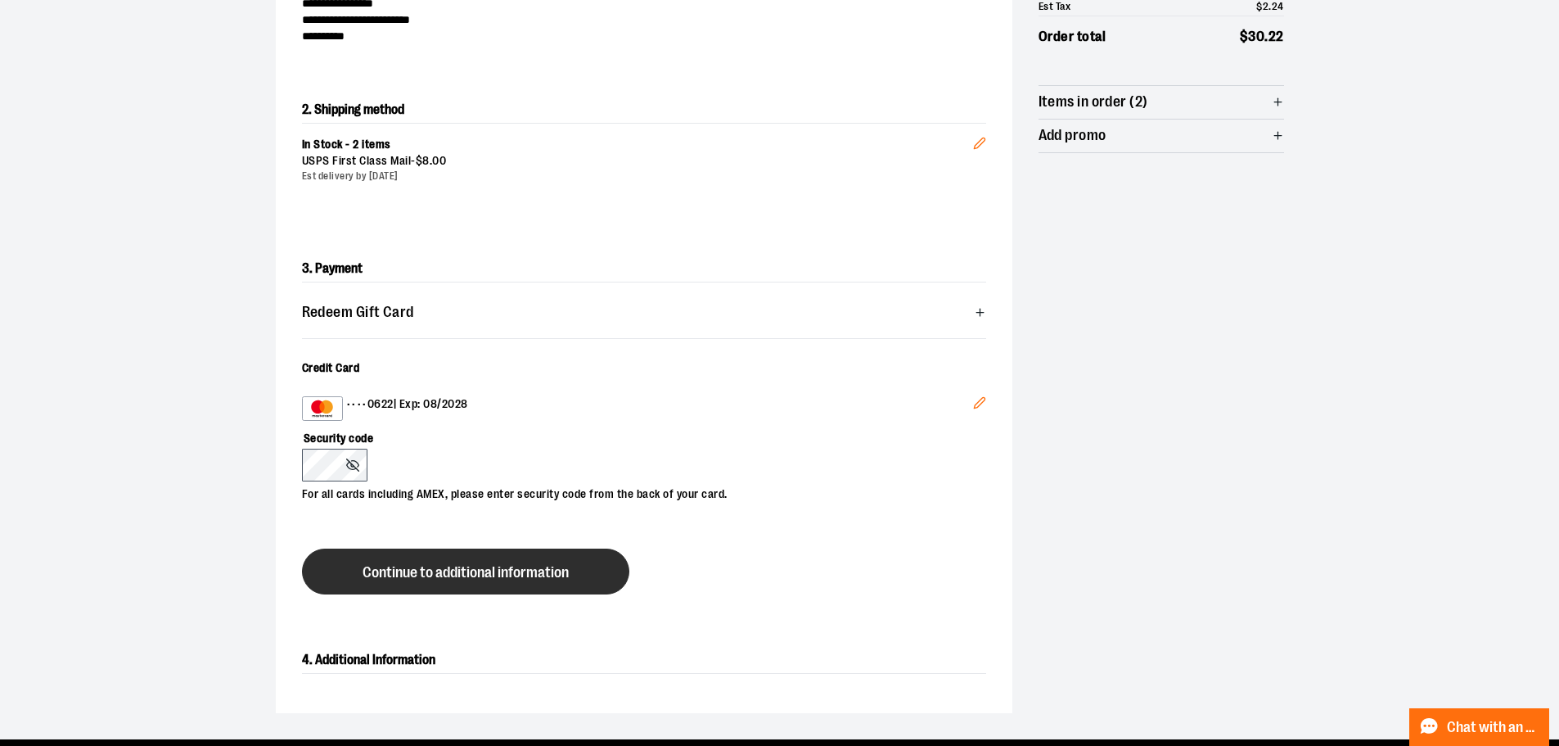
click at [493, 584] on button "Continue to additional information" at bounding box center [465, 571] width 327 height 46
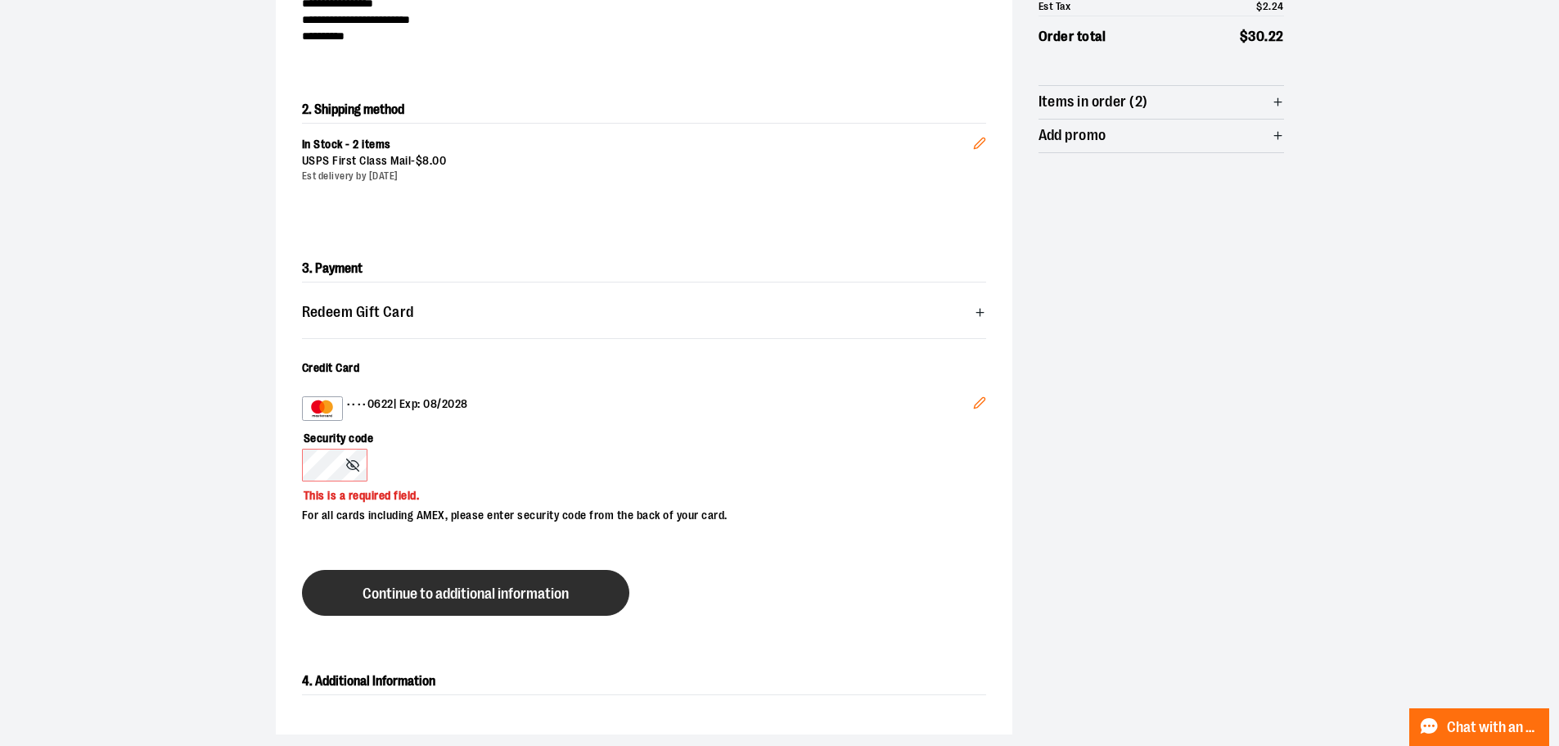
click at [418, 607] on button "Continue to additional information" at bounding box center [465, 593] width 327 height 46
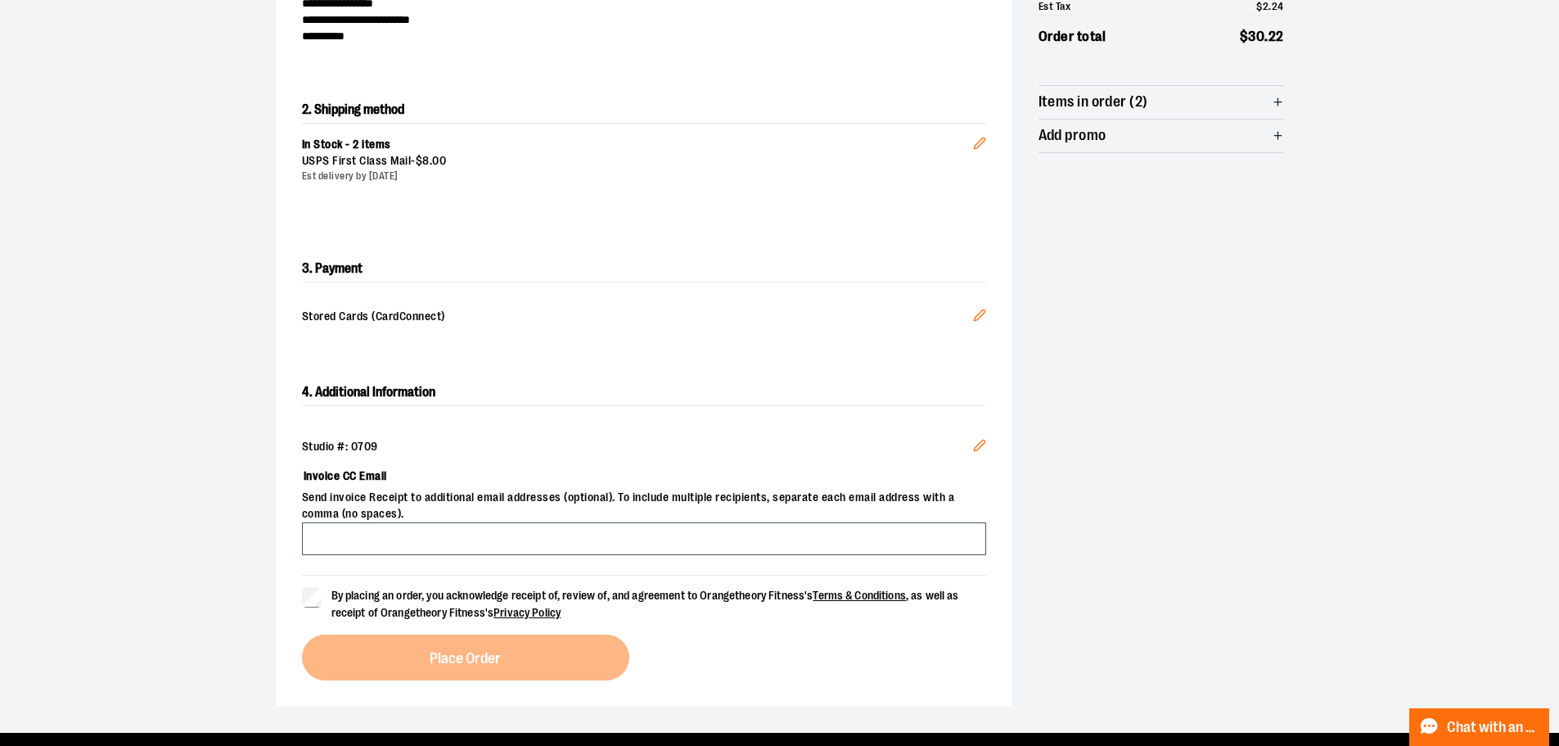
click at [300, 598] on div "4. Additional Information Studio #: 0709 Edit Invoice CC Email Send invoice Rec…" at bounding box center [644, 530] width 737 height 354
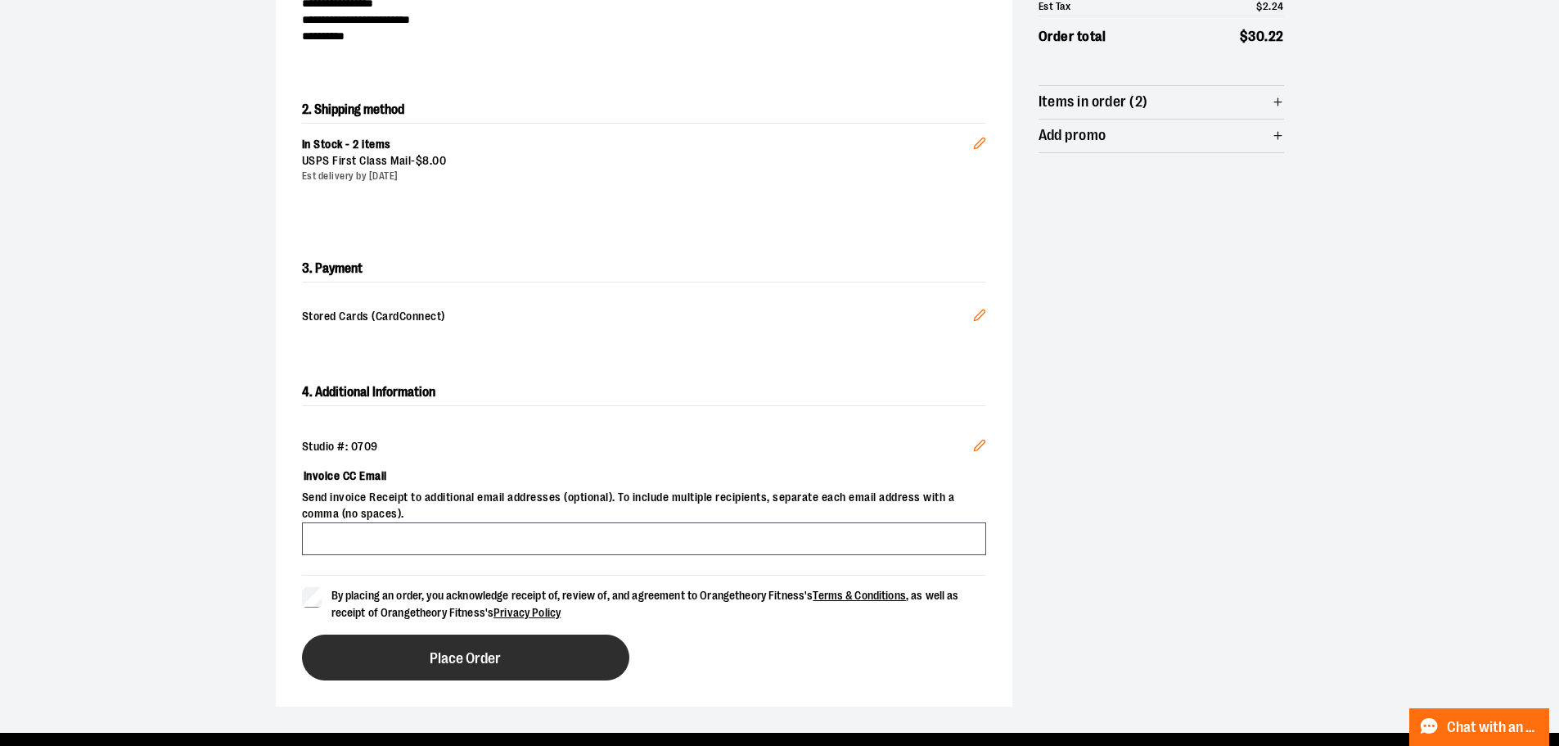
click at [501, 656] on button "Place Order" at bounding box center [465, 657] width 327 height 46
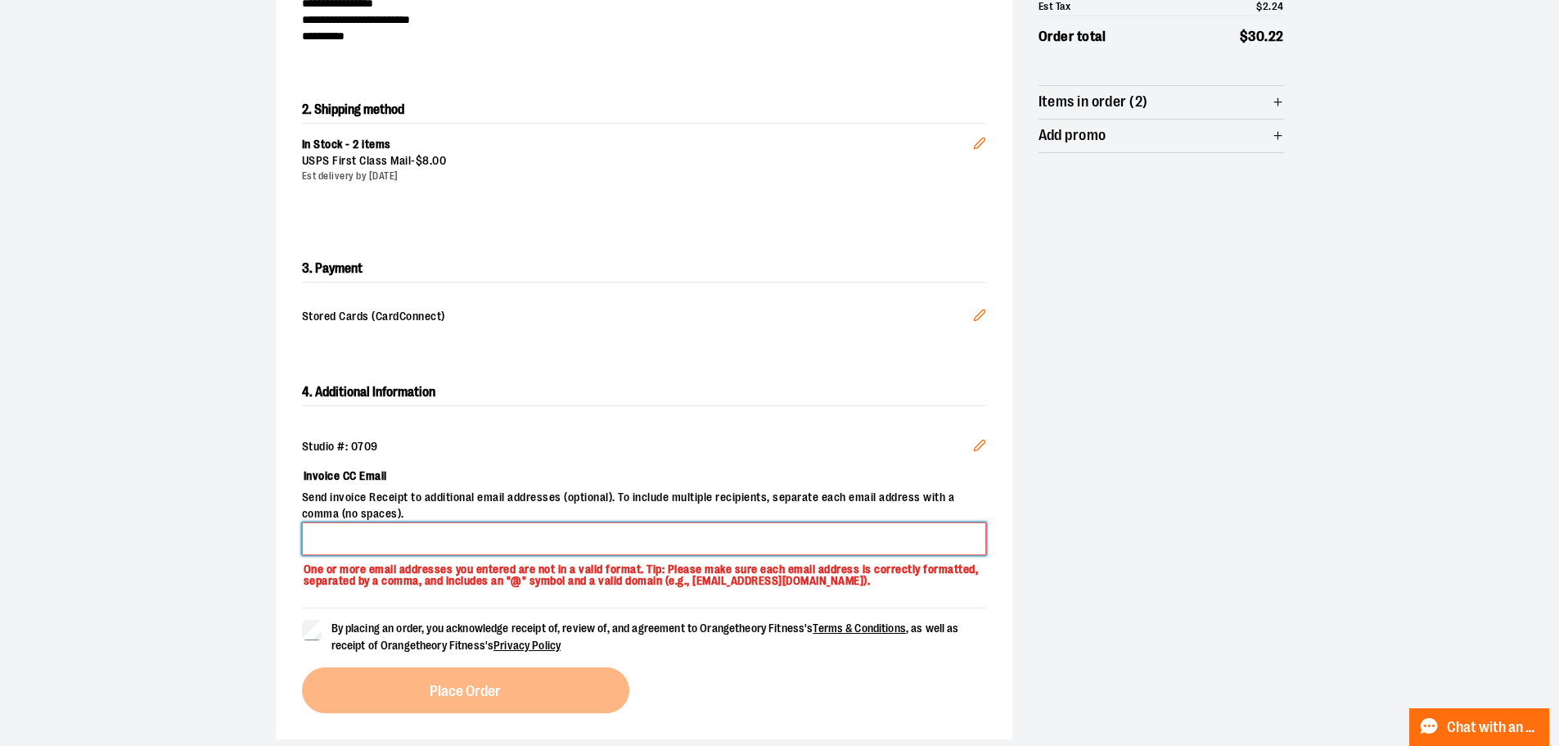
click at [449, 539] on input "Invoice CC Email" at bounding box center [644, 538] width 684 height 33
type input "**********"
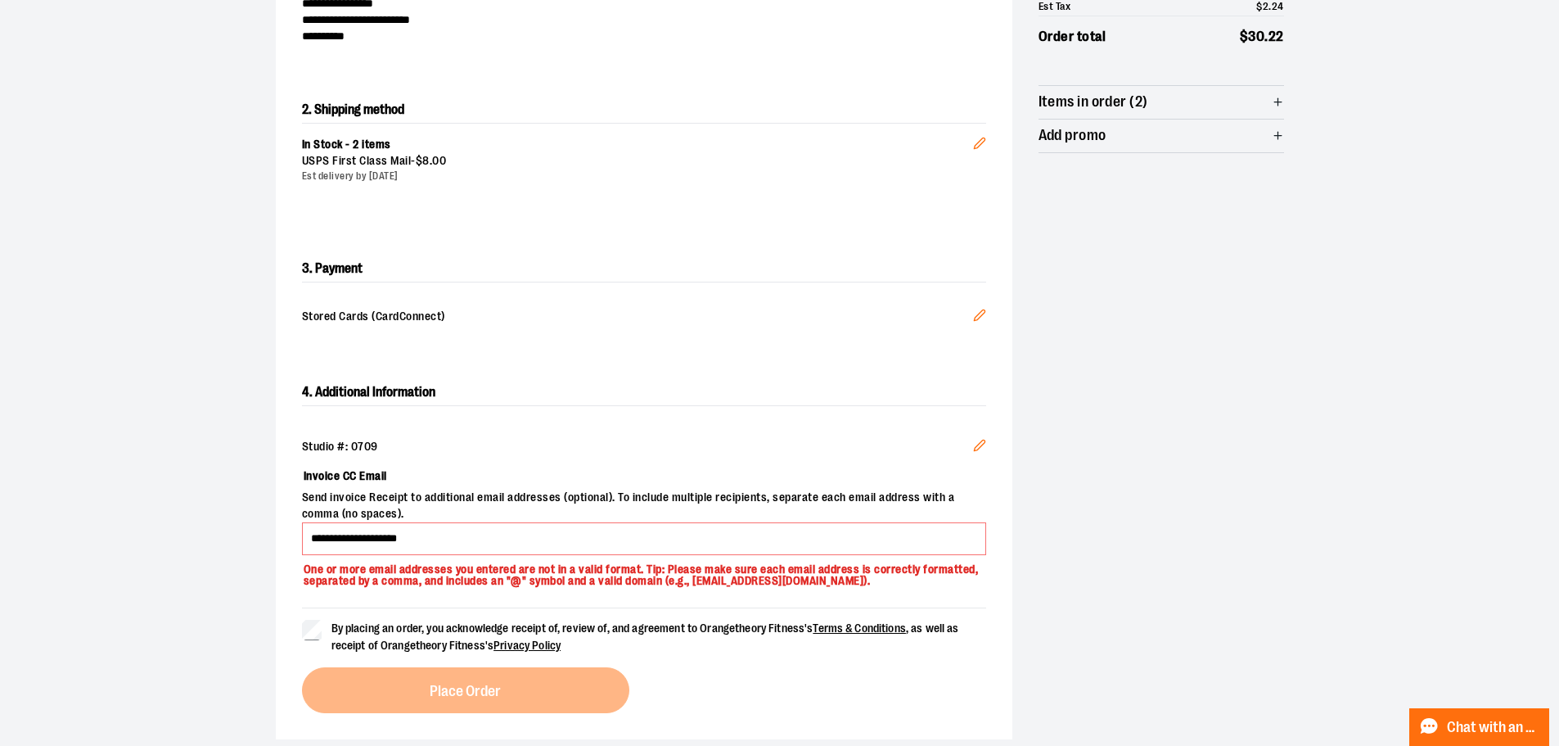
click at [511, 701] on div "By placing an order, you acknowledge receipt of, review of, and agreement to Or…" at bounding box center [644, 660] width 684 height 106
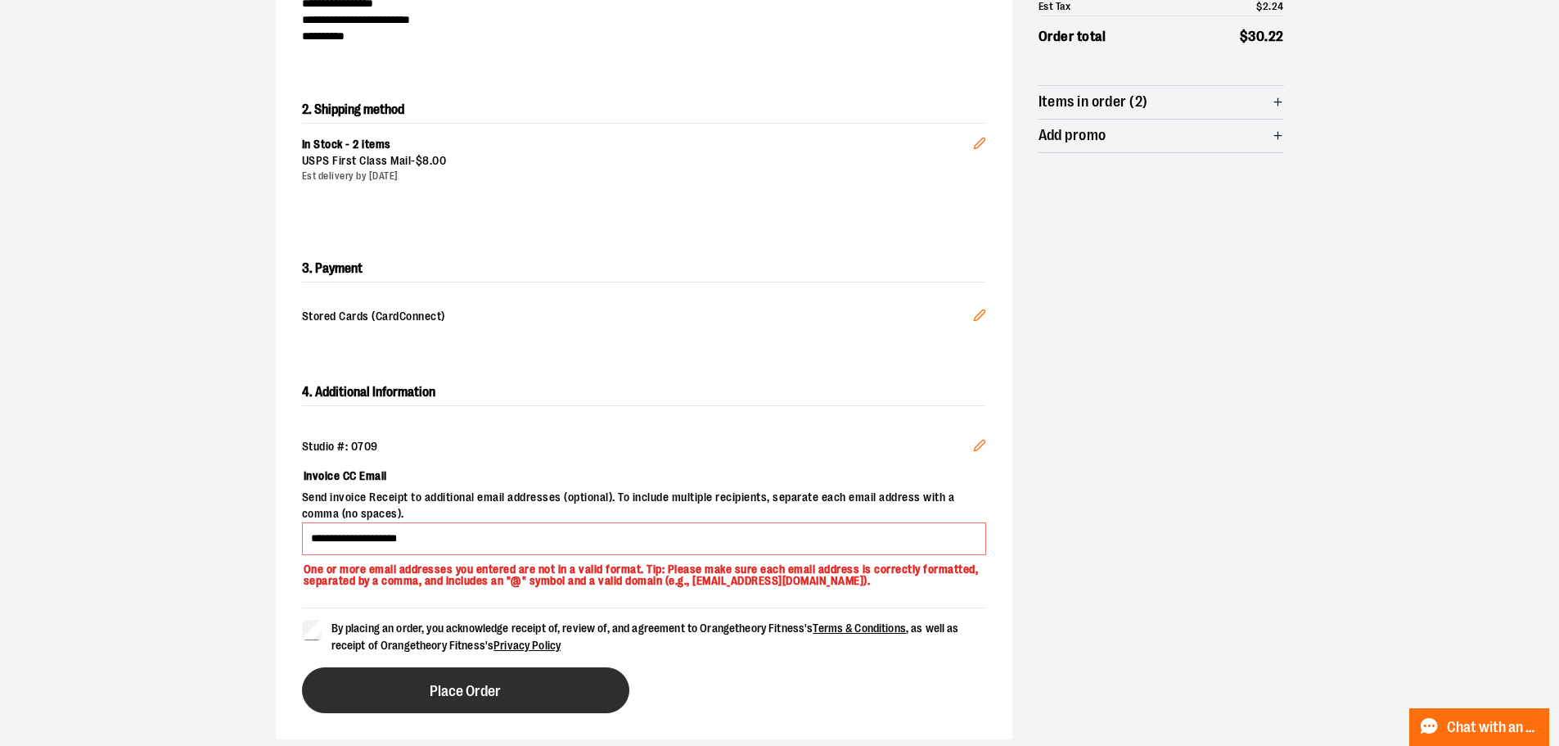
click at [444, 700] on button "Place Order" at bounding box center [465, 690] width 327 height 46
